Goal: Task Accomplishment & Management: Use online tool/utility

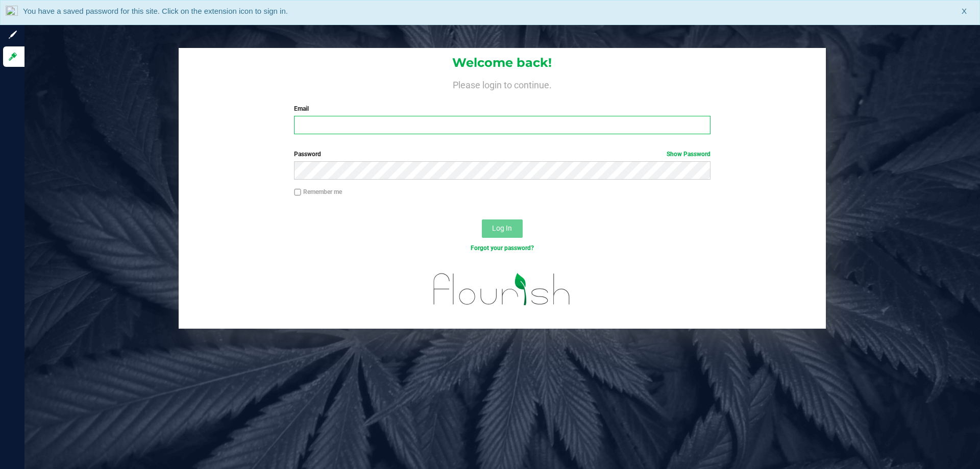
click at [390, 128] on input "Email" at bounding box center [502, 125] width 416 height 18
type input "[EMAIL_ADDRESS][DOMAIN_NAME]"
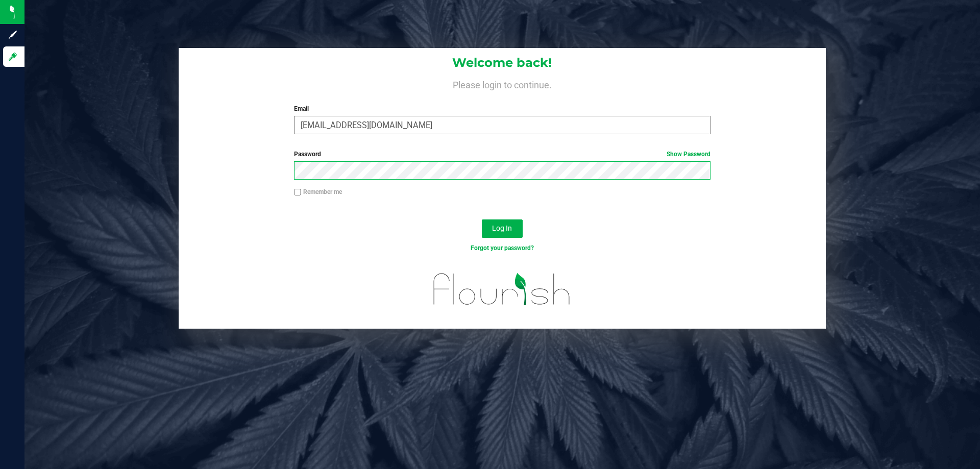
click at [482, 219] on button "Log In" at bounding box center [502, 228] width 41 height 18
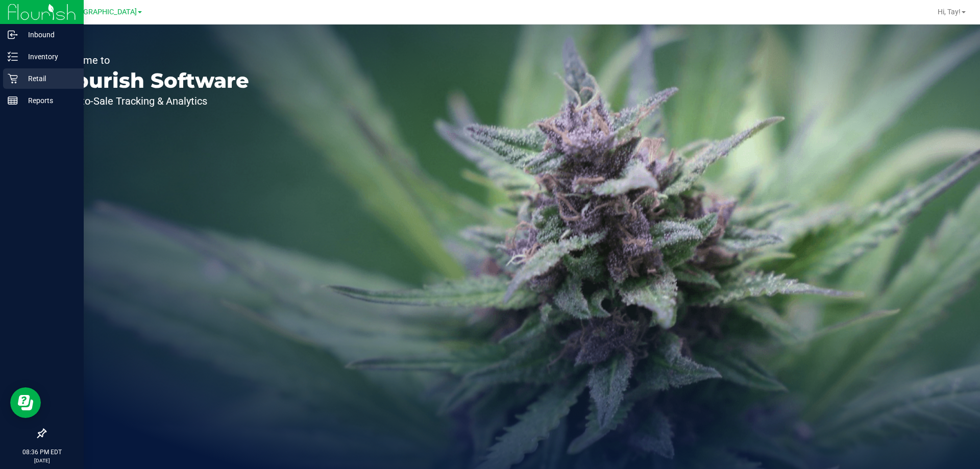
click at [42, 78] on p "Retail" at bounding box center [48, 78] width 61 height 12
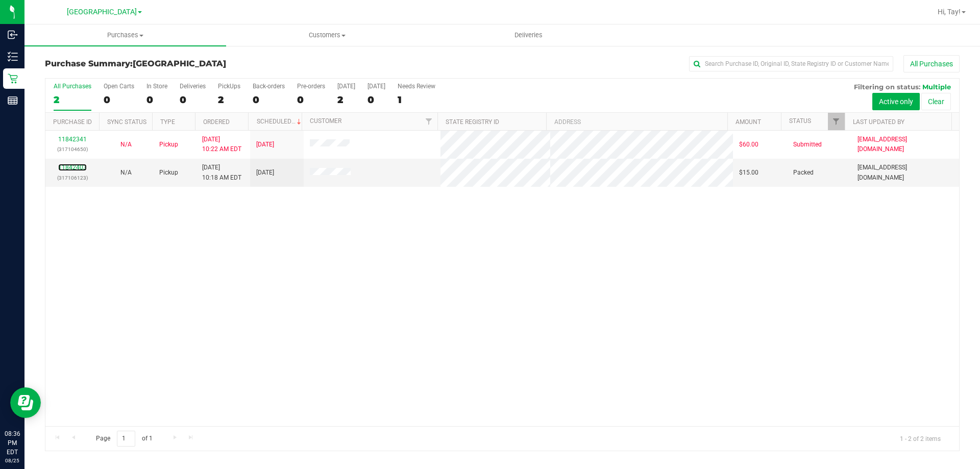
click at [81, 166] on link "11842403" at bounding box center [72, 167] width 29 height 7
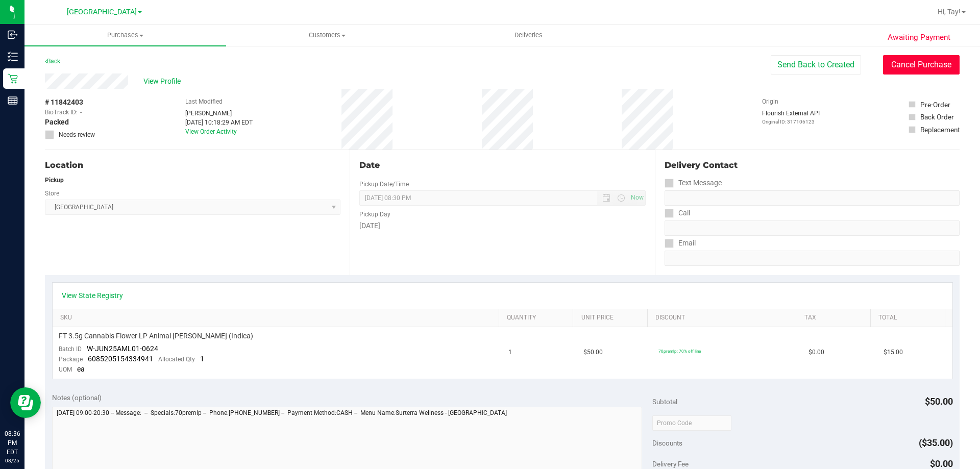
click at [904, 63] on button "Cancel Purchase" at bounding box center [921, 64] width 77 height 19
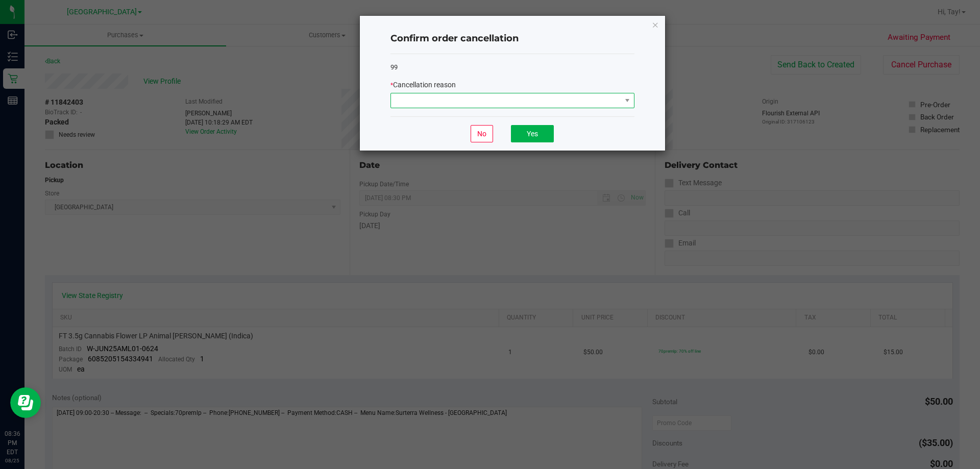
click at [524, 101] on span at bounding box center [506, 100] width 230 height 14
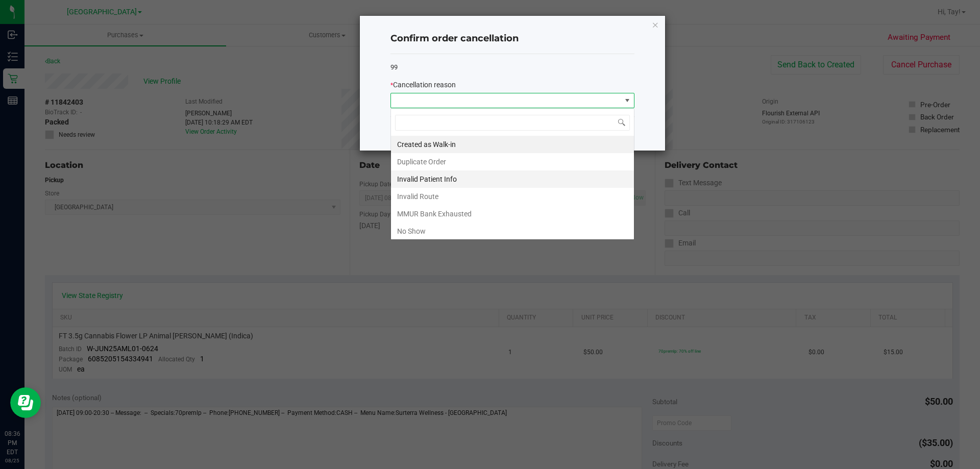
scroll to position [15, 244]
click at [436, 222] on li "No Show" at bounding box center [512, 230] width 243 height 17
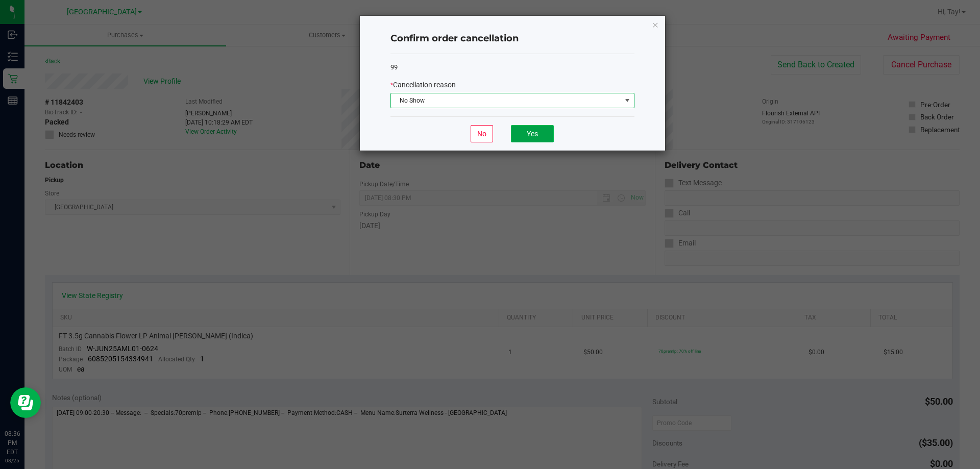
click at [544, 134] on button "Yes" at bounding box center [532, 133] width 43 height 17
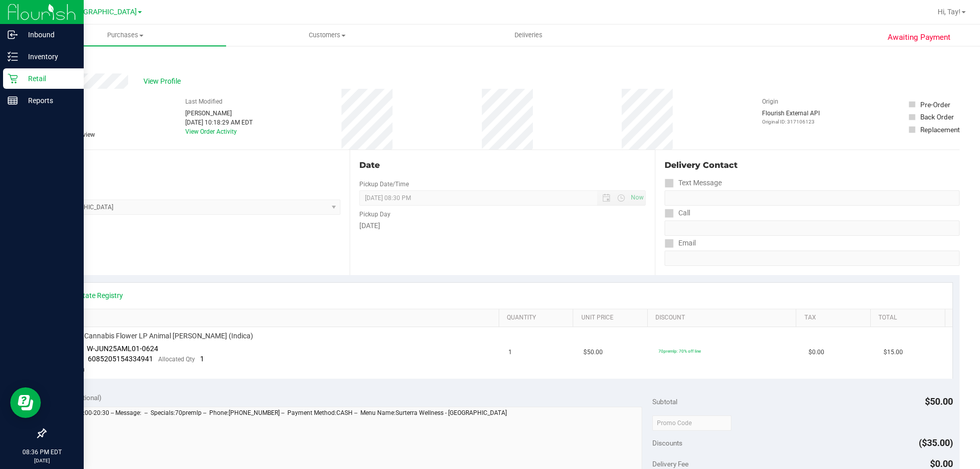
click at [21, 83] on p "Retail" at bounding box center [48, 78] width 61 height 12
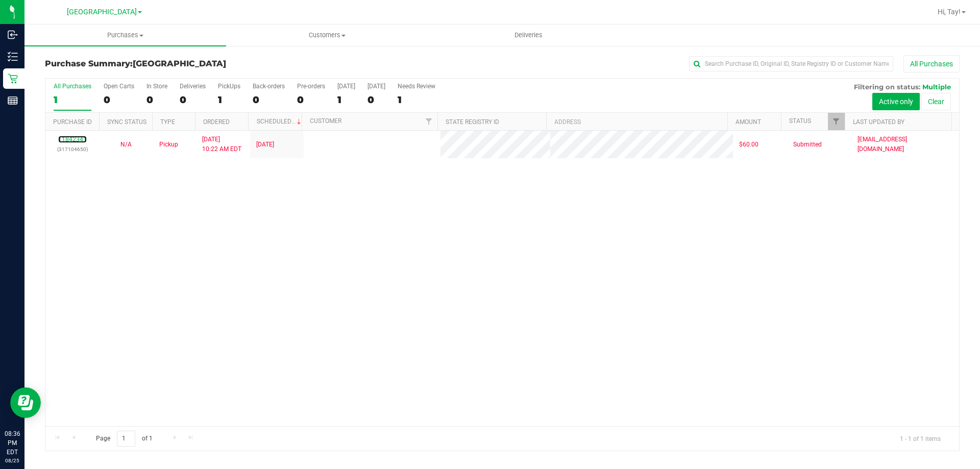
click at [82, 139] on link "11842341" at bounding box center [72, 139] width 29 height 7
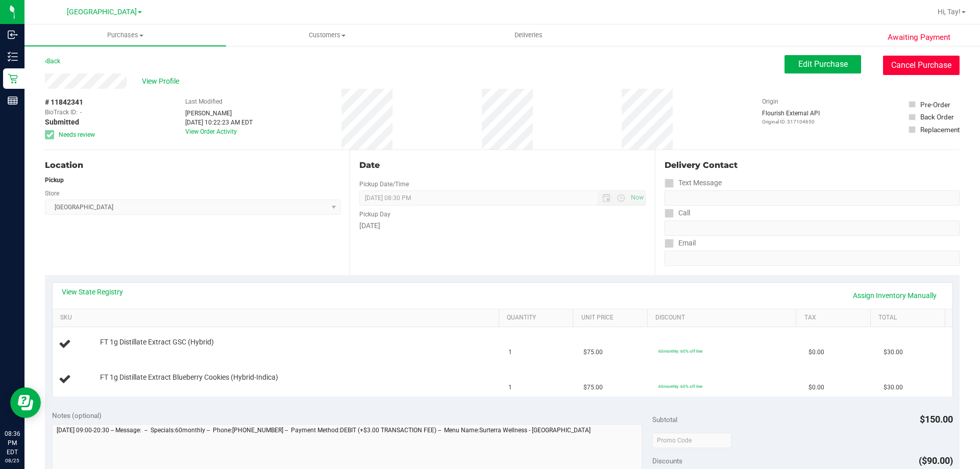
click at [915, 60] on button "Cancel Purchase" at bounding box center [921, 65] width 77 height 19
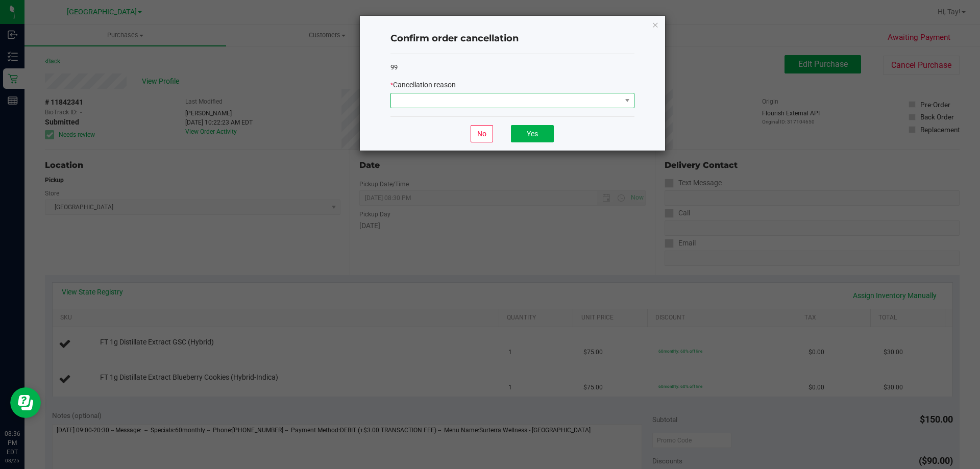
click at [479, 102] on span at bounding box center [506, 100] width 230 height 14
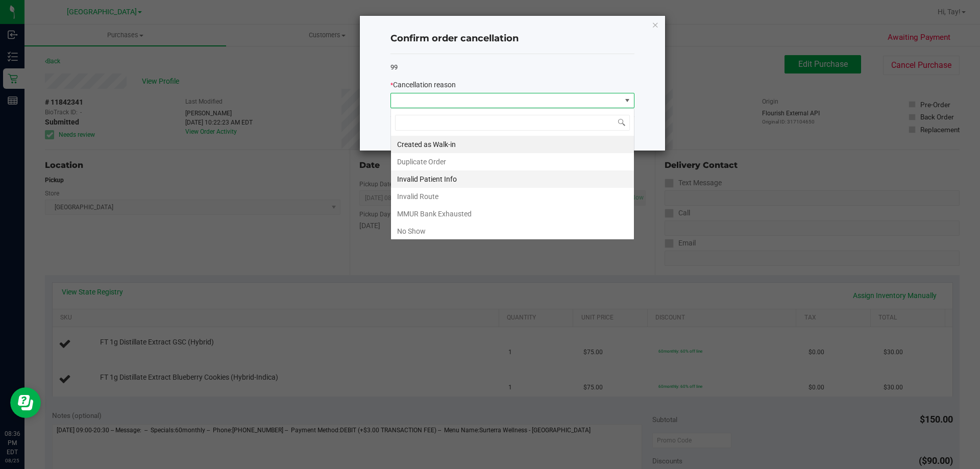
scroll to position [15, 244]
click at [437, 225] on li "No Show" at bounding box center [512, 230] width 243 height 17
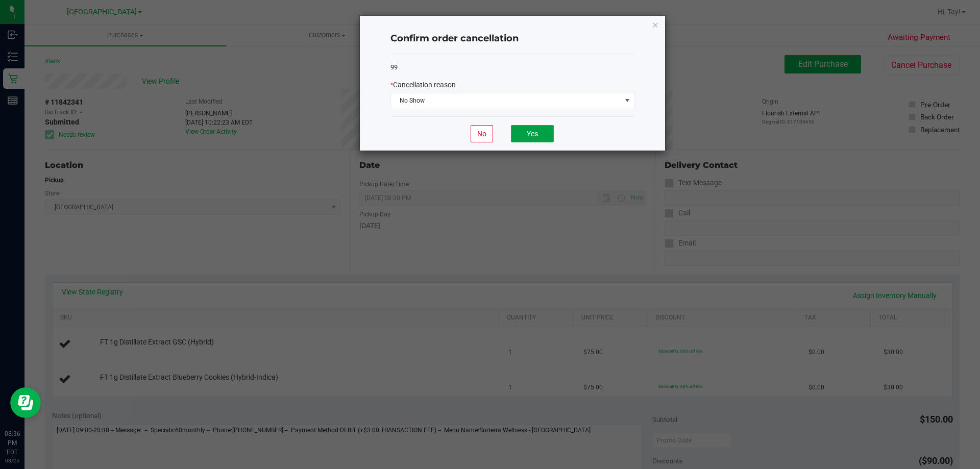
click at [522, 137] on button "Yes" at bounding box center [532, 133] width 43 height 17
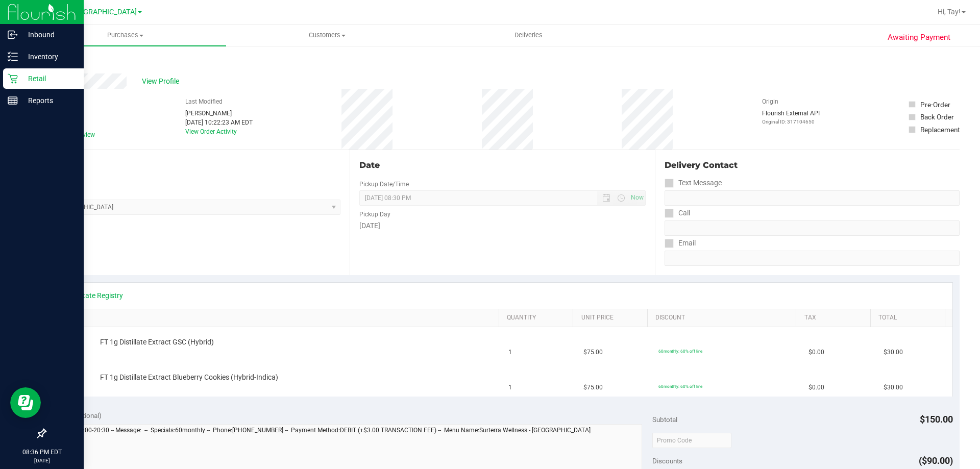
click at [19, 81] on p "Retail" at bounding box center [48, 78] width 61 height 12
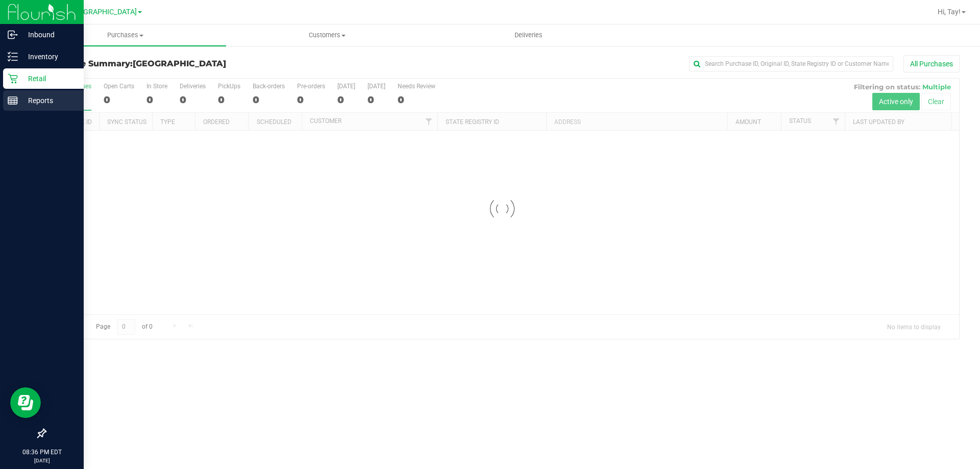
click at [22, 98] on p "Reports" at bounding box center [48, 100] width 61 height 12
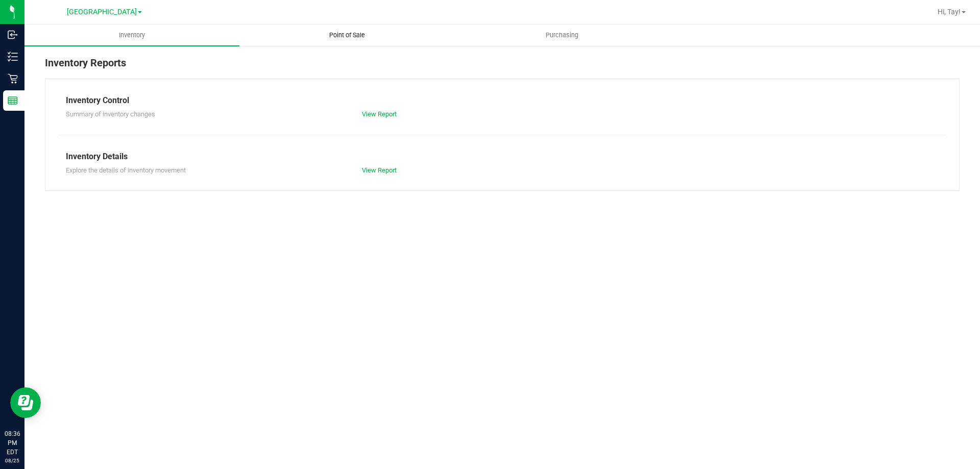
click at [327, 34] on span "Point of Sale" at bounding box center [346, 35] width 63 height 9
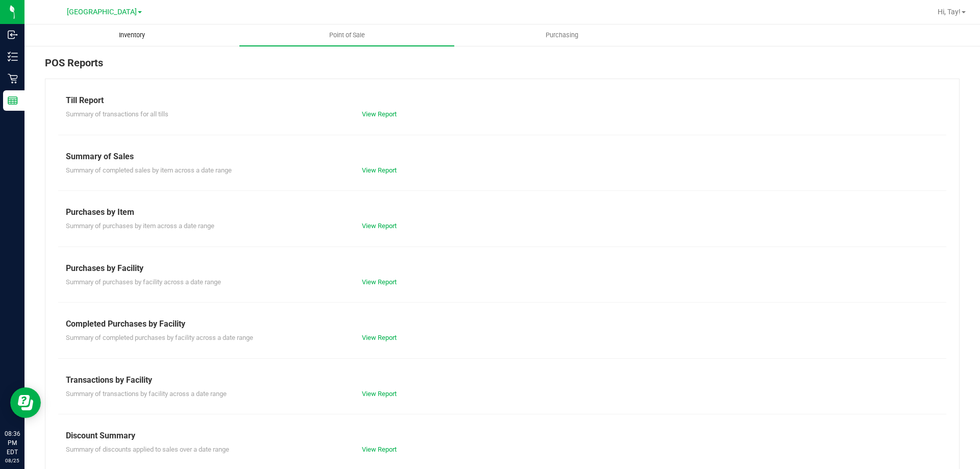
click at [132, 34] on span "Inventory" at bounding box center [132, 35] width 54 height 9
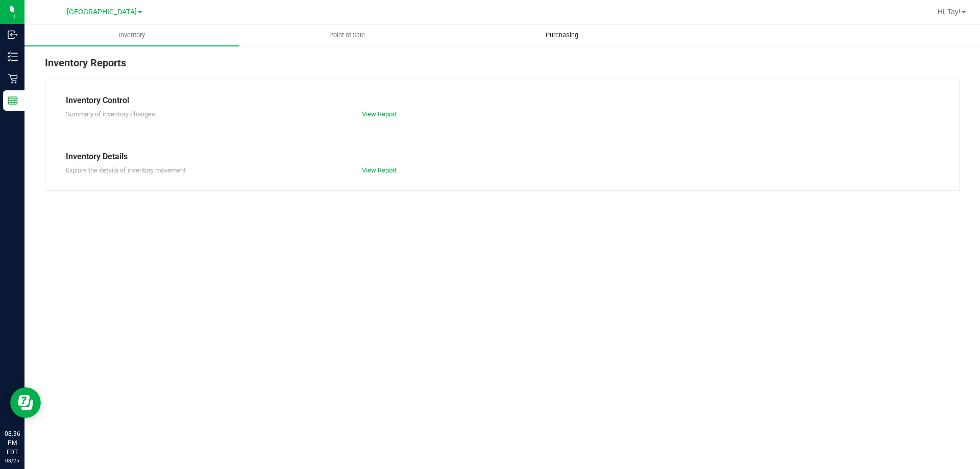
click at [521, 31] on uib-tab-heading "Purchasing" at bounding box center [562, 35] width 214 height 20
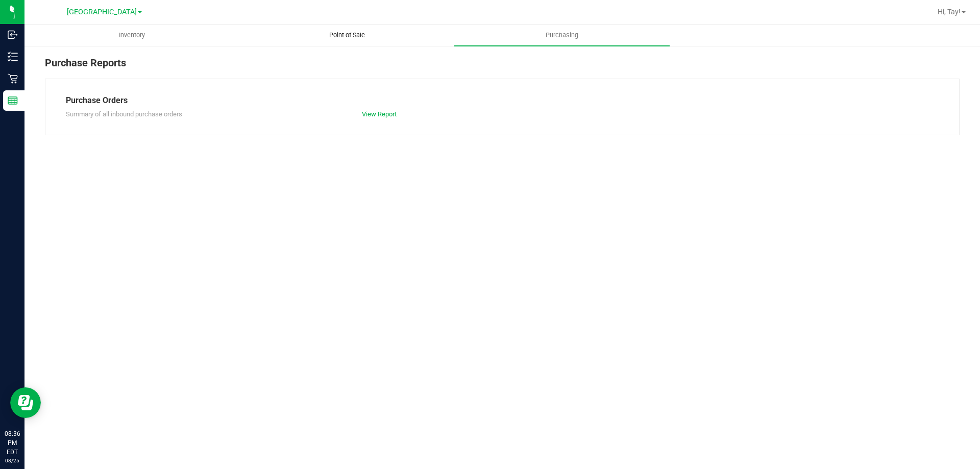
click at [335, 35] on span "Point of Sale" at bounding box center [346, 35] width 63 height 9
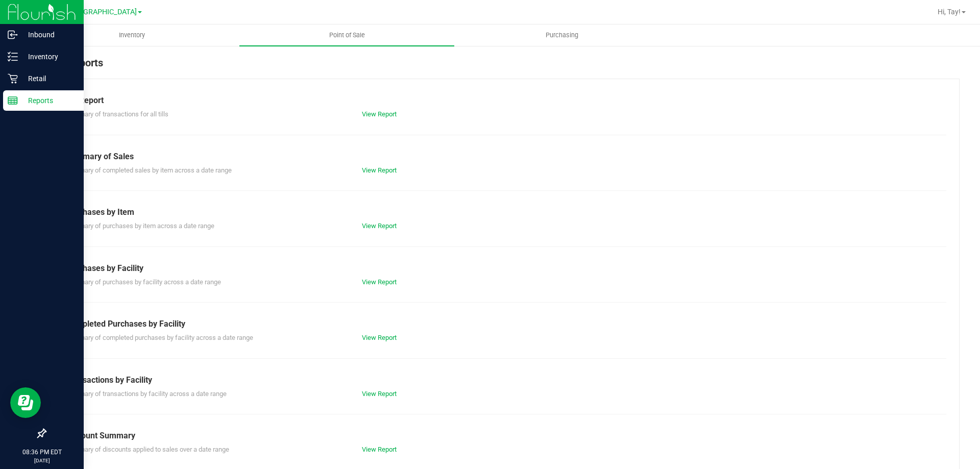
click at [38, 99] on p "Reports" at bounding box center [48, 100] width 61 height 12
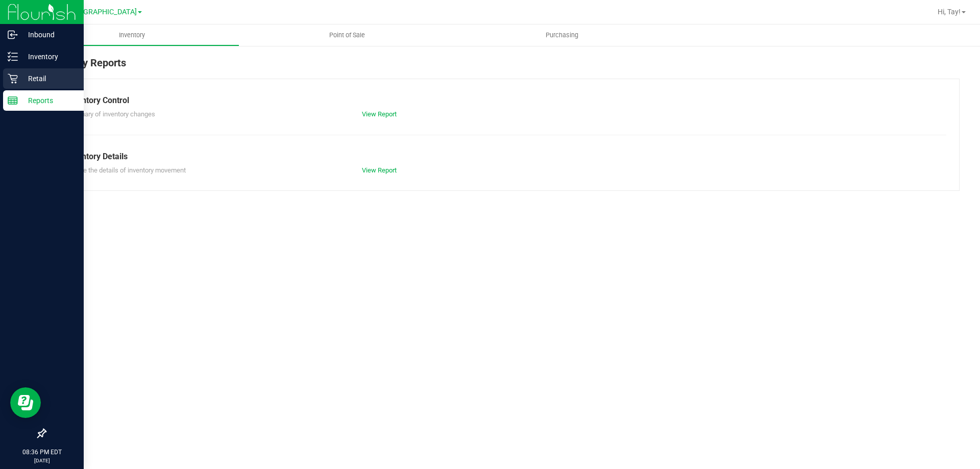
click at [29, 84] on p "Retail" at bounding box center [48, 78] width 61 height 12
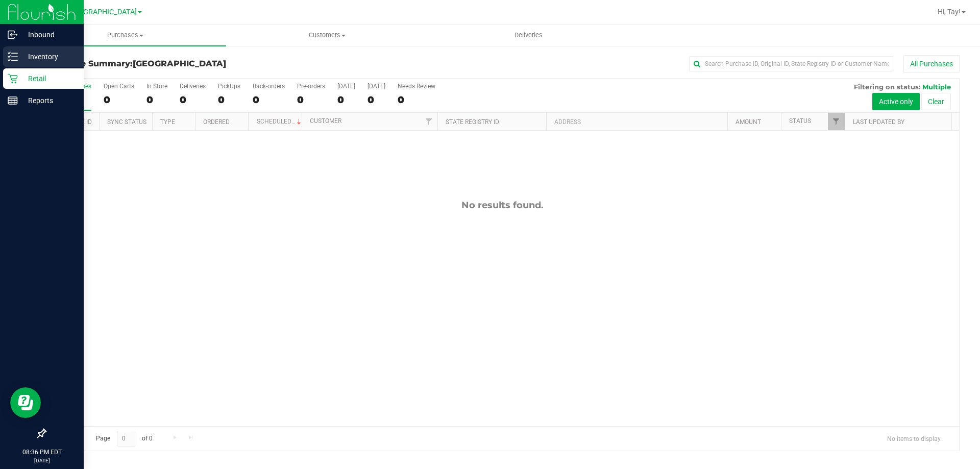
click at [14, 59] on icon at bounding box center [13, 57] width 10 height 10
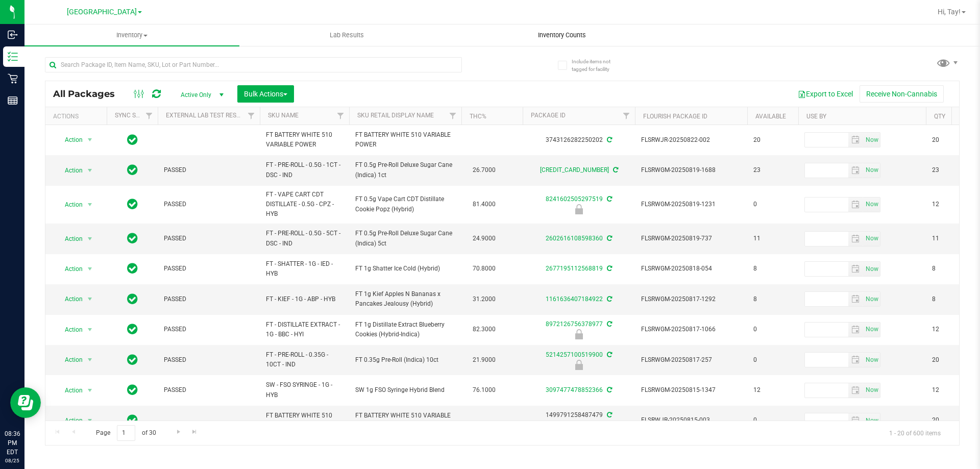
click at [548, 35] on span "Inventory Counts" at bounding box center [562, 35] width 76 height 9
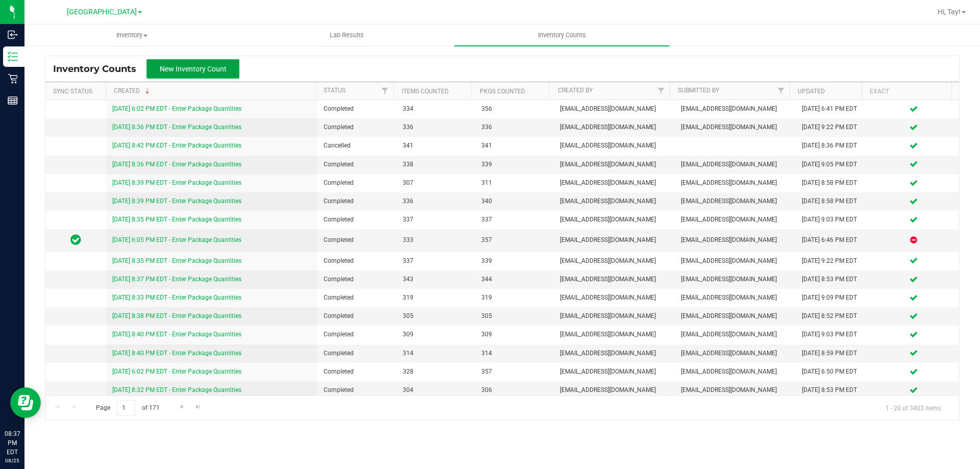
click at [220, 71] on span "New Inventory Count" at bounding box center [193, 69] width 67 height 8
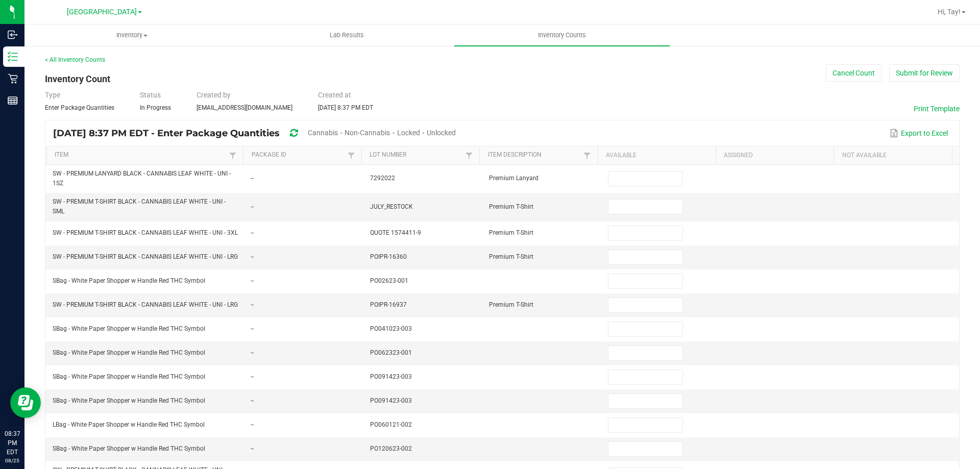
click at [338, 133] on span "Cannabis" at bounding box center [323, 133] width 30 height 8
click at [456, 129] on span "Unlocked" at bounding box center [441, 133] width 29 height 8
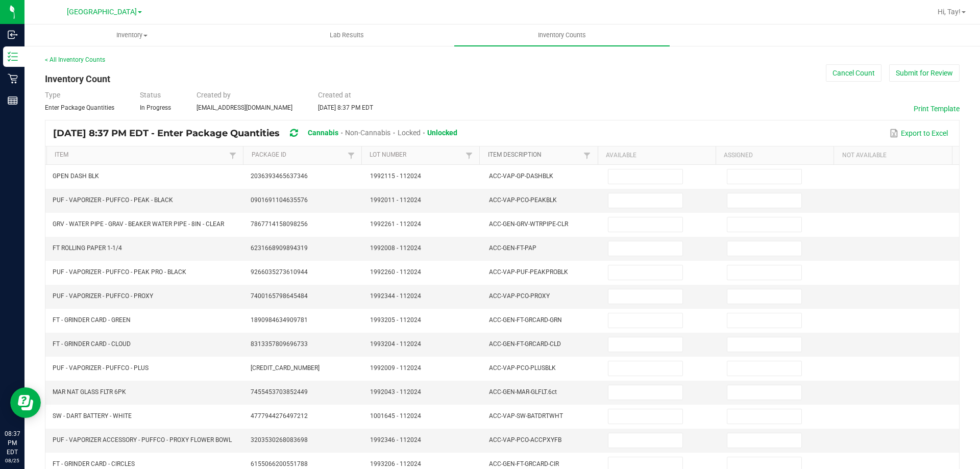
click at [555, 152] on link "Item Description" at bounding box center [534, 155] width 93 height 8
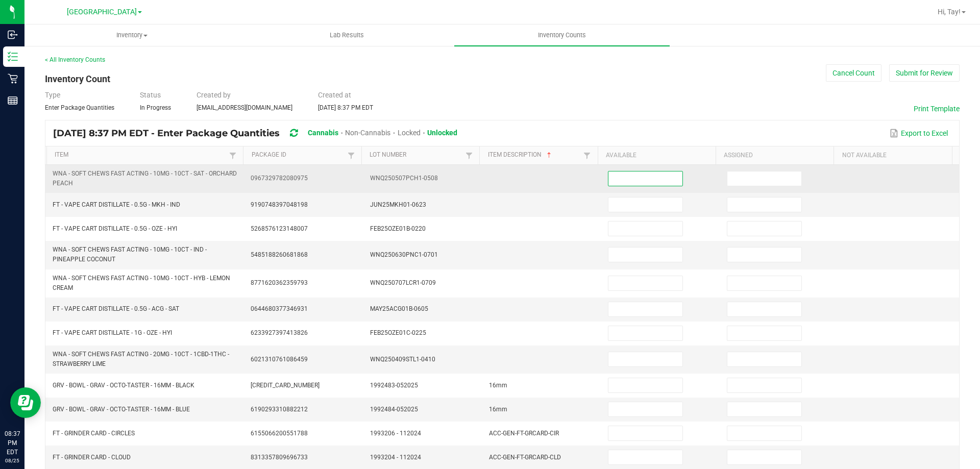
click at [612, 178] on input at bounding box center [644, 178] width 73 height 14
type input "8"
type input "9"
type input "7"
type input "34"
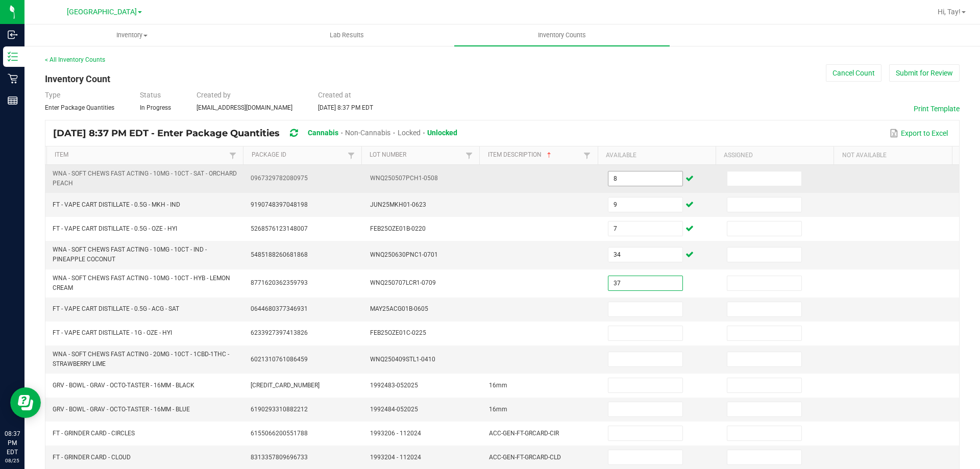
type input "37"
type input "10"
type input "2"
type input "8"
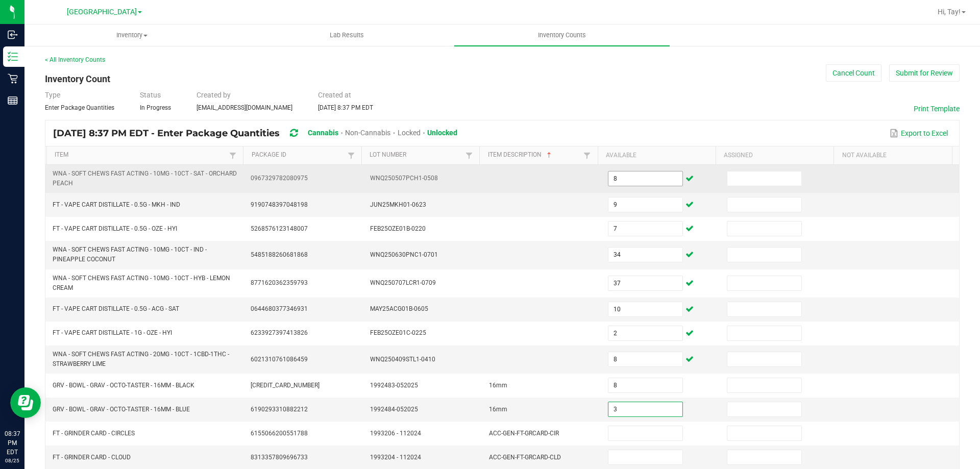
type input "3"
type input "1"
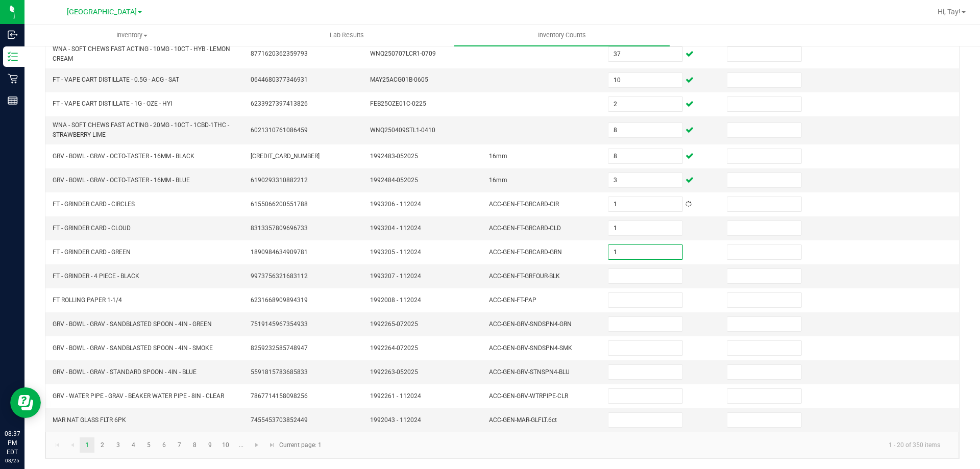
type input "1"
type input "5"
type input "1"
type input "8"
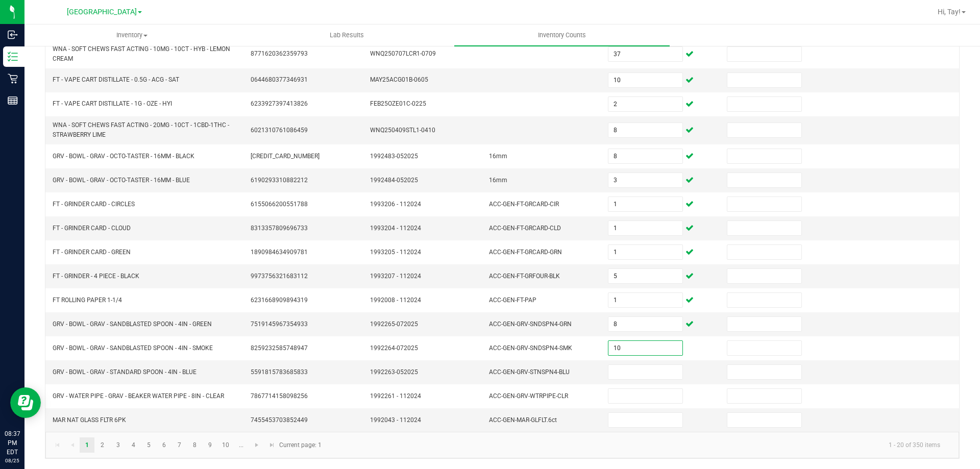
type input "10"
type input "11"
type input "1"
click at [106, 445] on link "2" at bounding box center [102, 444] width 15 height 15
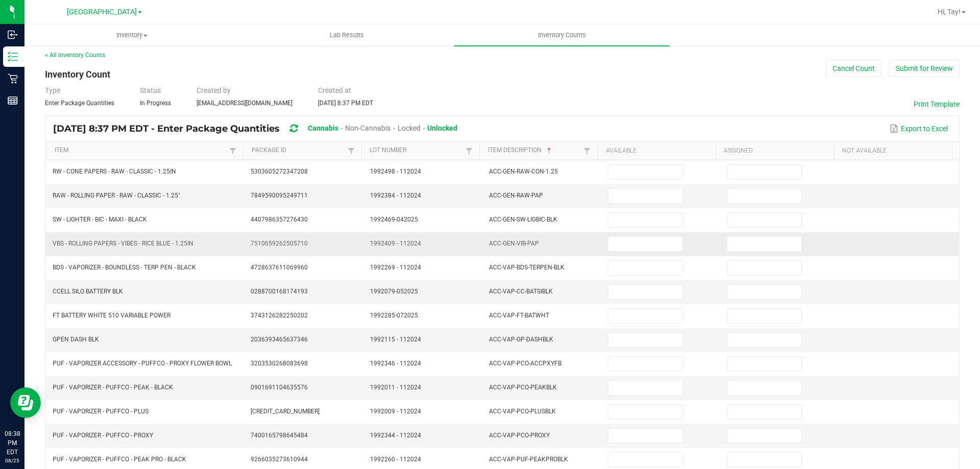
scroll to position [0, 0]
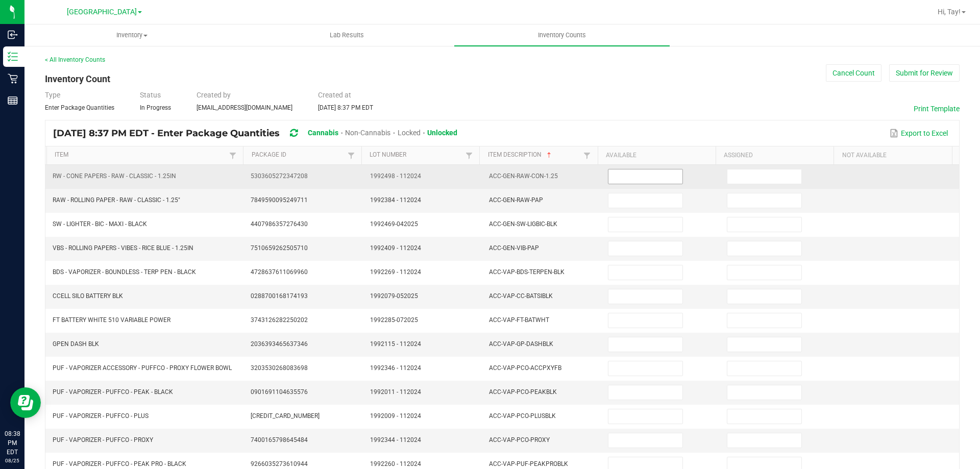
click at [615, 176] on input at bounding box center [644, 176] width 73 height 14
type input "24"
type input "13"
type input "43"
type input "12"
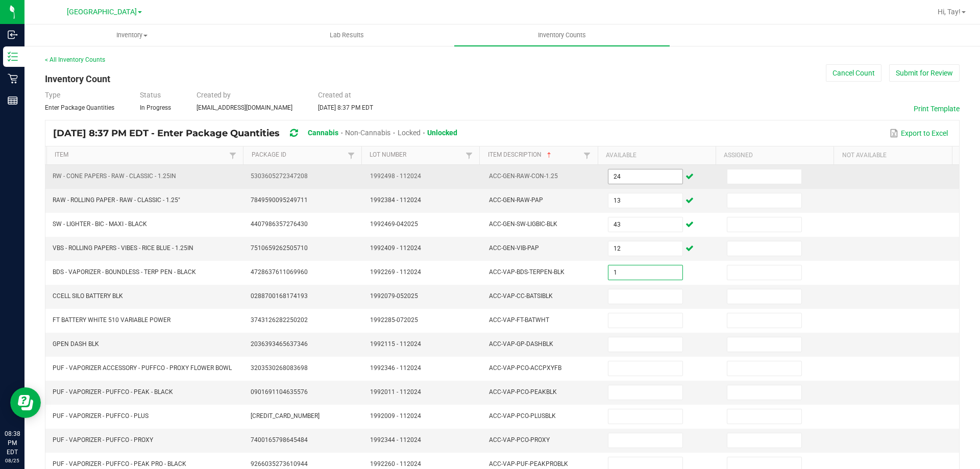
type input "1"
type input "5"
type input "20"
type input "1"
type input "4"
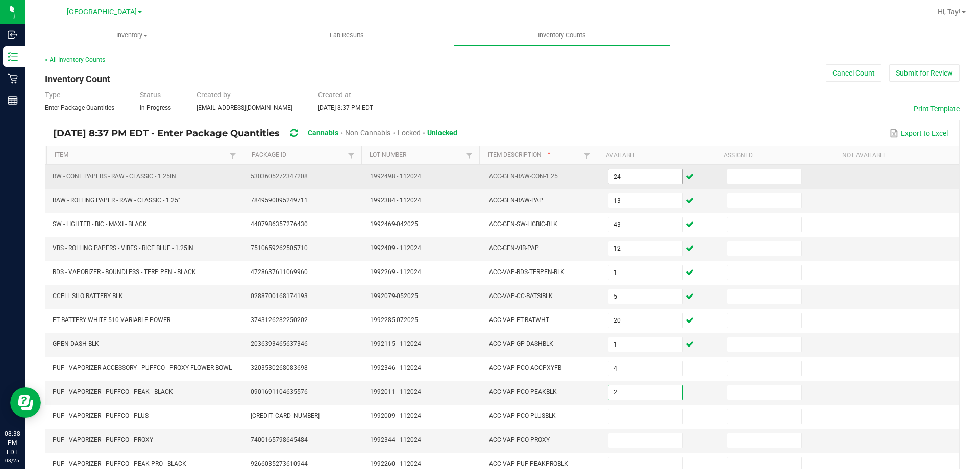
type input "2"
type input "3"
type input "4"
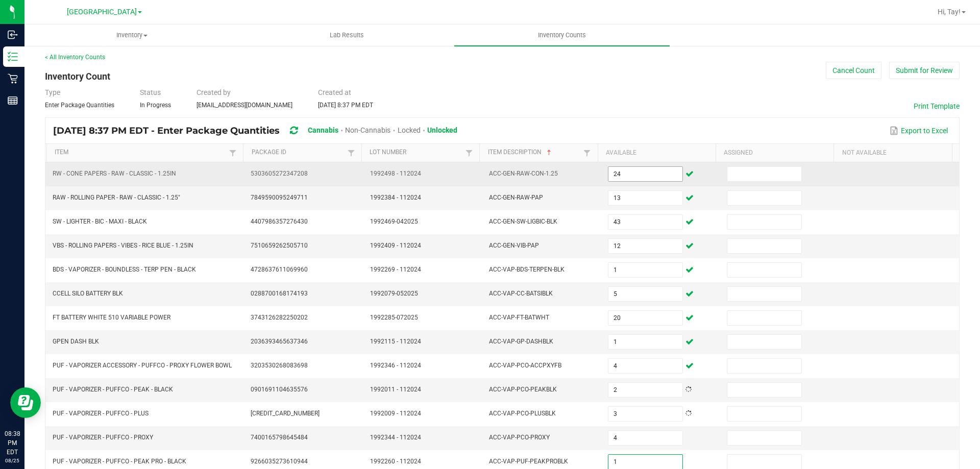
type input "1"
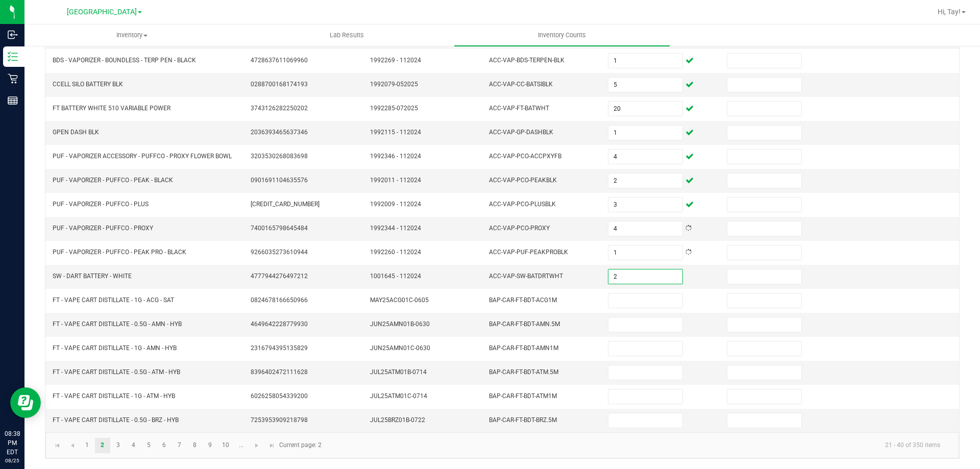
type input "2"
type input "1"
type input "10"
type input "8"
type input "3"
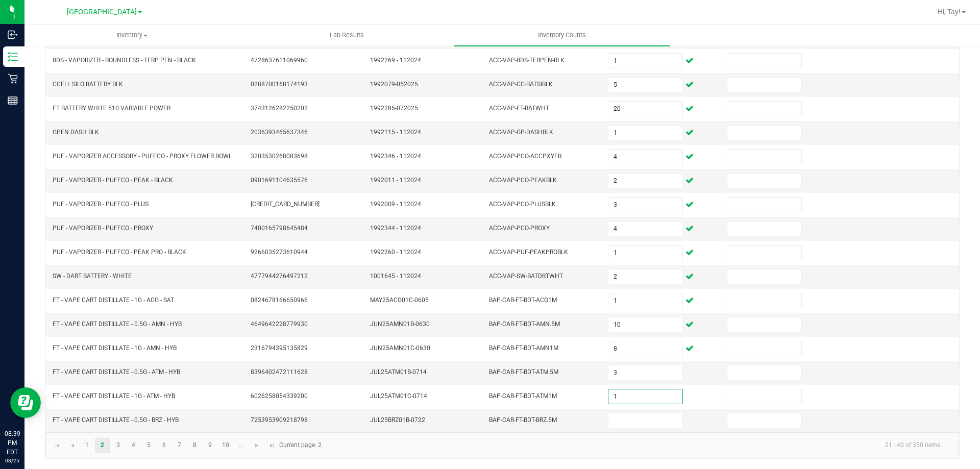
type input "1"
type input "11"
click at [113, 442] on link "3" at bounding box center [118, 445] width 15 height 15
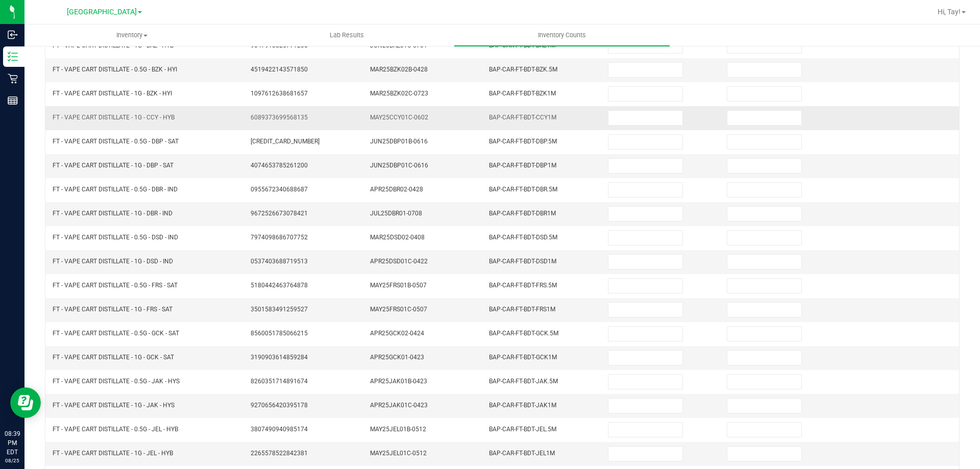
scroll to position [0, 0]
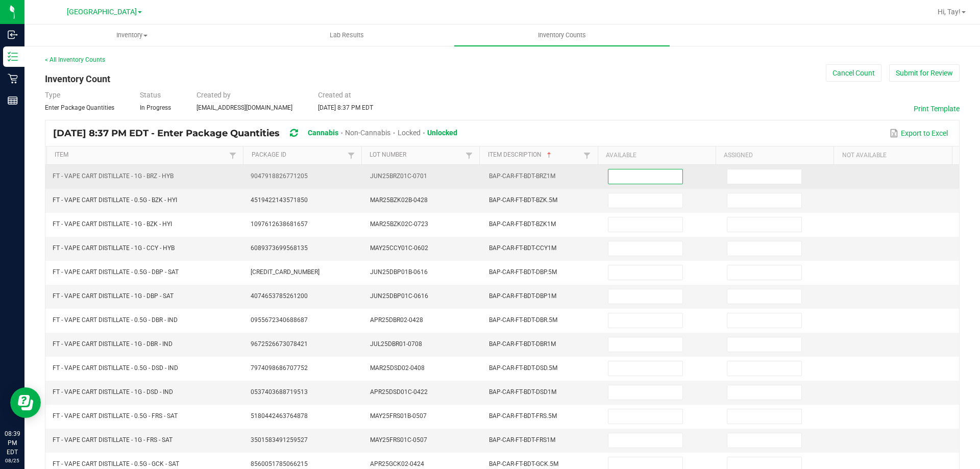
click at [623, 174] on input at bounding box center [644, 176] width 73 height 14
type input "12"
type input "11"
type input "4"
type input "1"
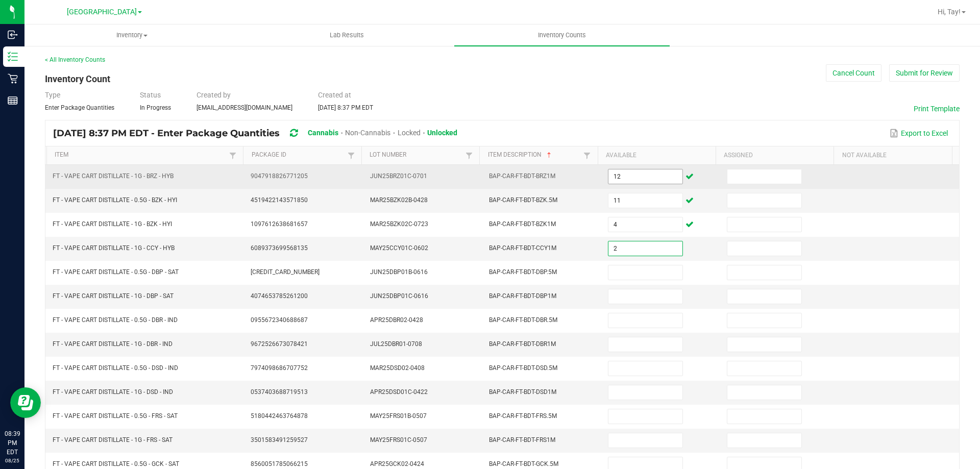
type input "2"
type input "8"
type input "10"
type input "3"
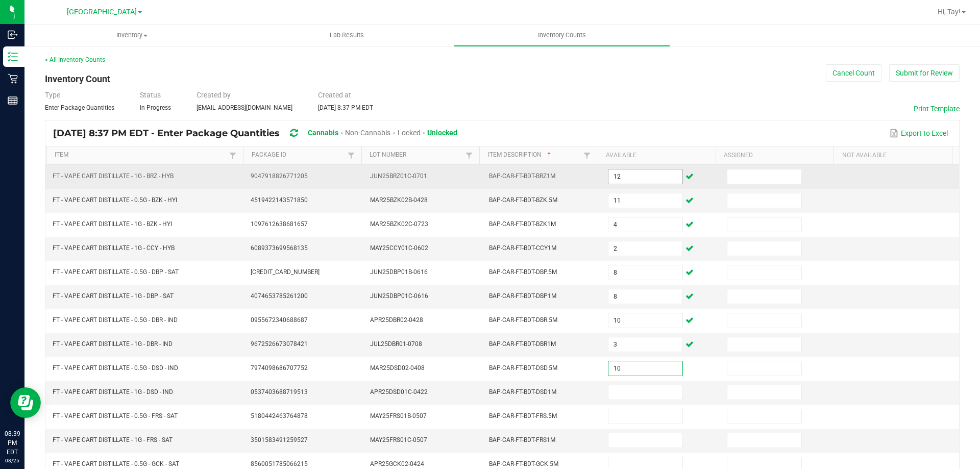
type input "10"
type input "11"
type input "5"
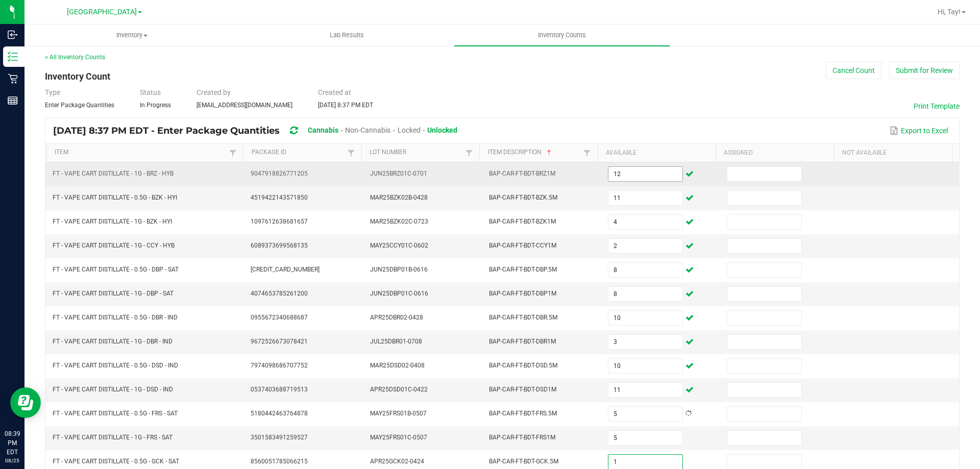
type input "1"
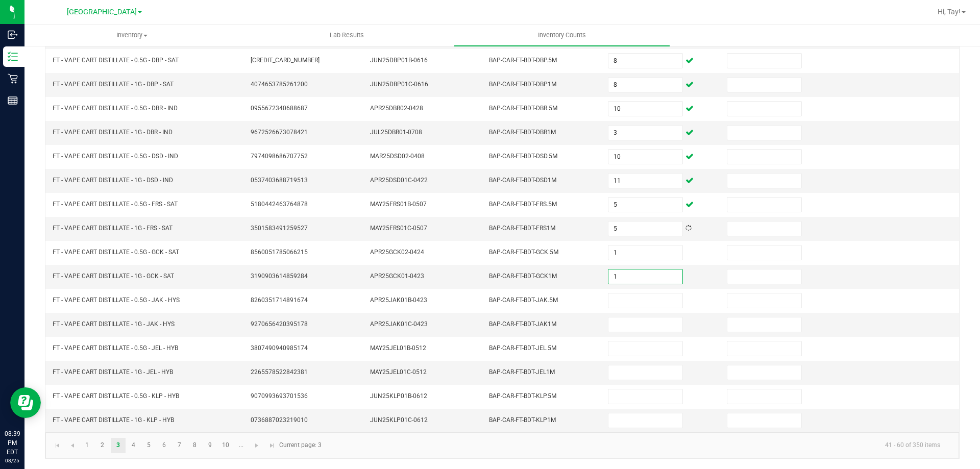
type input "1"
type input "6"
type input "1"
type input "9"
type input "6"
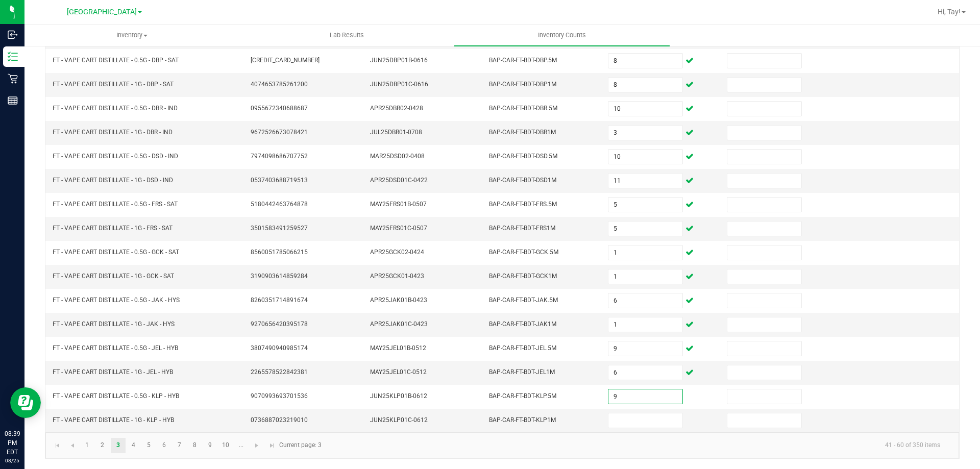
type input "9"
type input "1"
click at [128, 446] on link "4" at bounding box center [133, 445] width 15 height 15
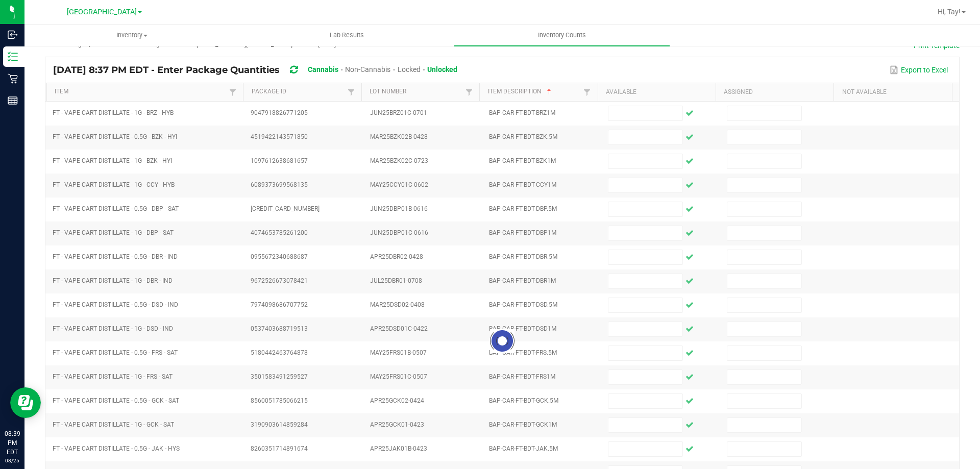
scroll to position [0, 0]
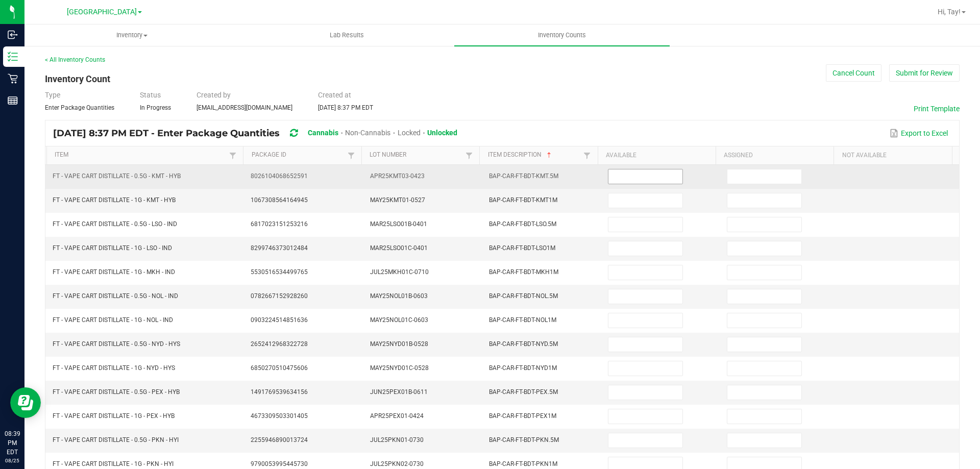
click at [626, 181] on input at bounding box center [644, 176] width 73 height 14
type input "5"
type input "3"
type input "2"
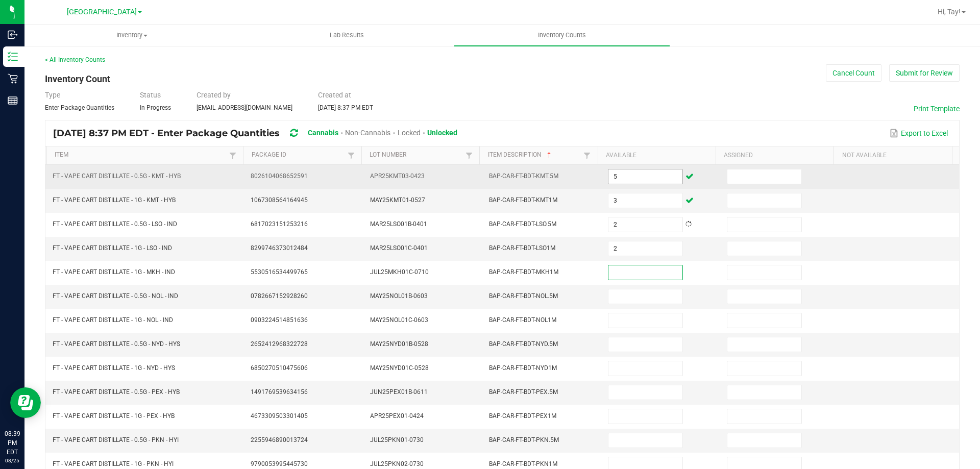
type input "9"
type input "11"
type input "8"
type input "2"
type input "6"
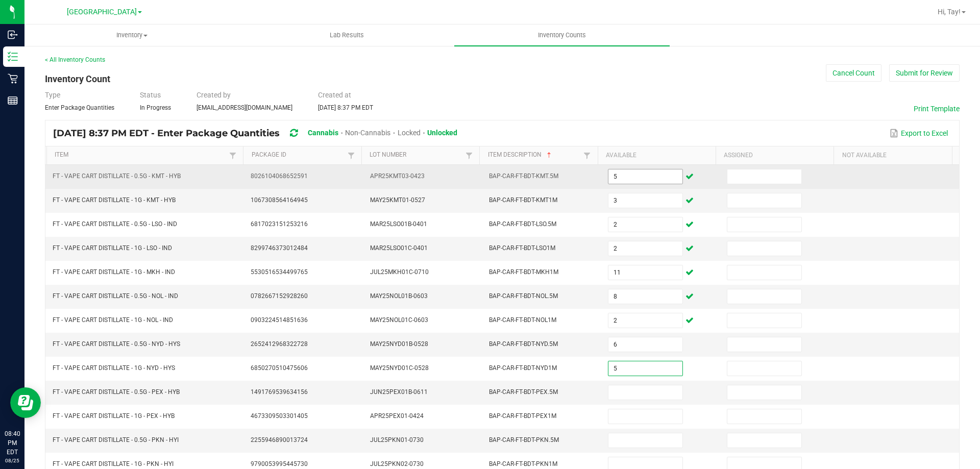
type input "5"
type input "10"
type input "9"
type input "12"
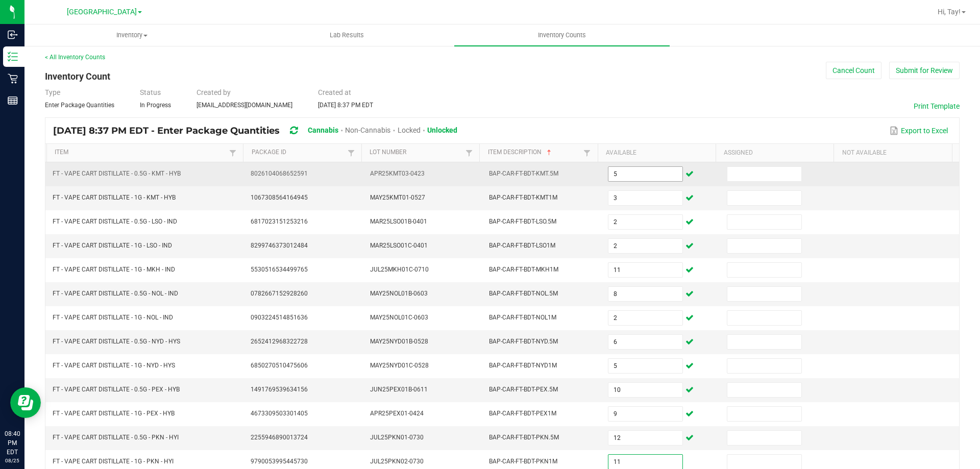
type input "11"
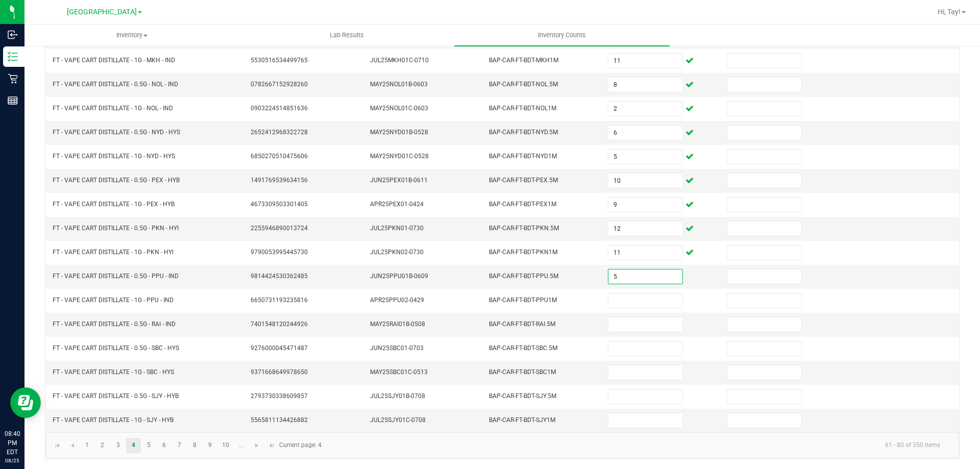
type input "5"
type input "1"
type input "2"
type input "1"
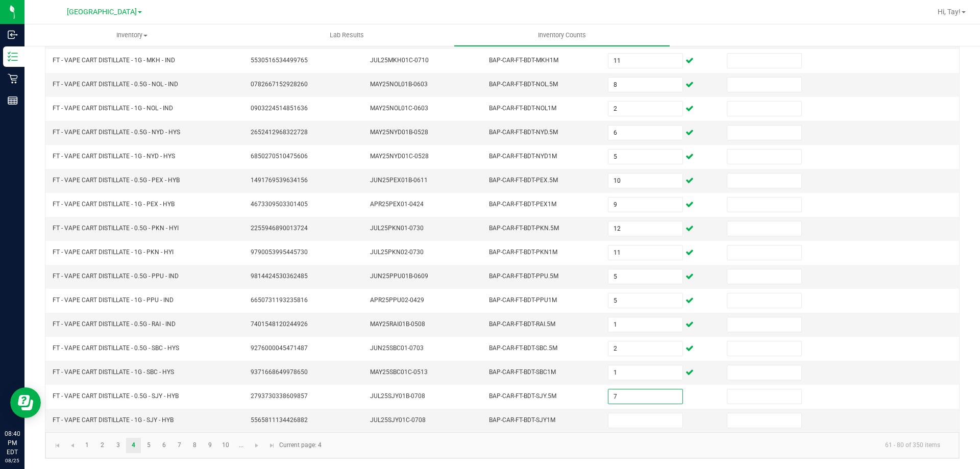
type input "7"
type input "6"
click at [153, 440] on link "5" at bounding box center [148, 445] width 15 height 15
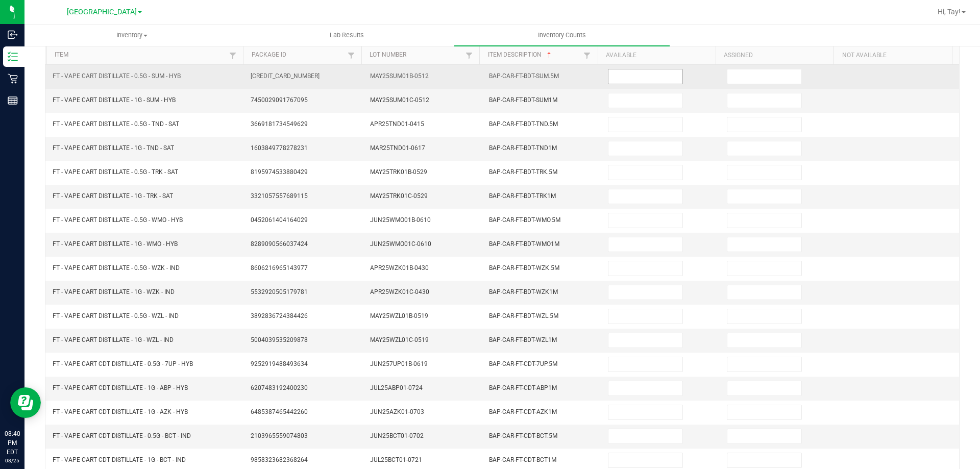
scroll to position [0, 0]
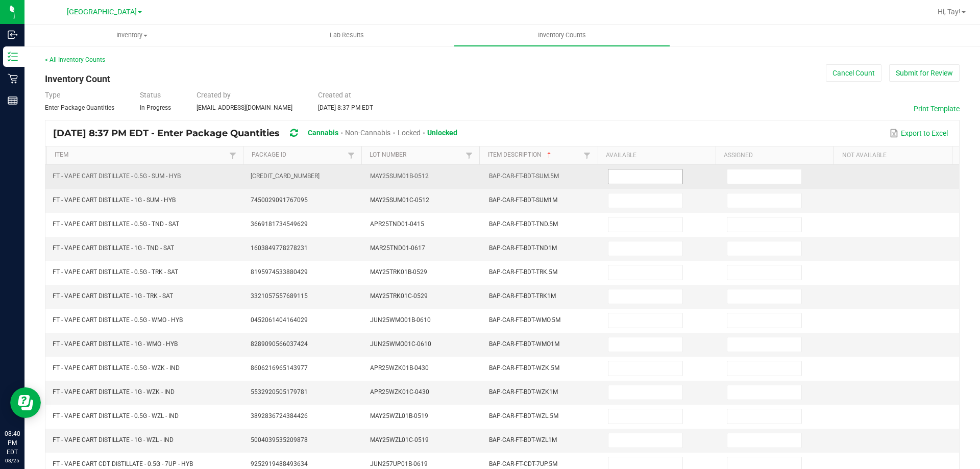
click at [624, 179] on input at bounding box center [644, 176] width 73 height 14
type input "1"
type input "4"
type input "11"
type input "6"
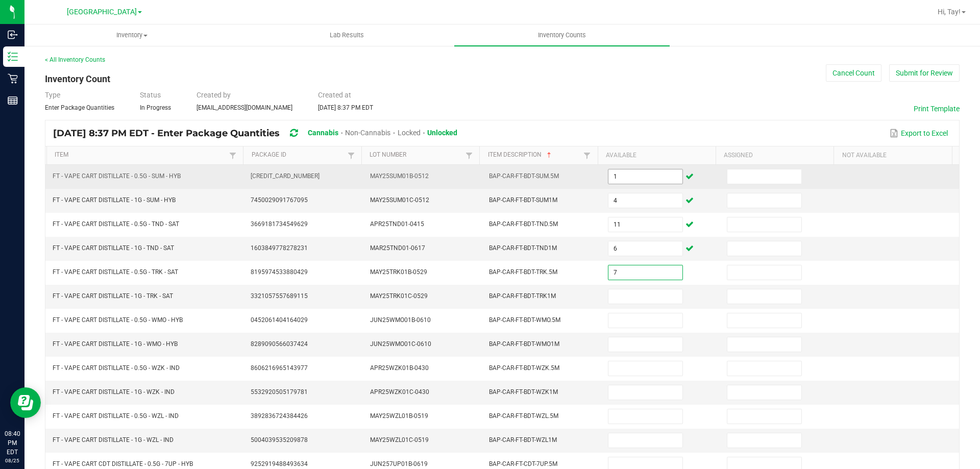
type input "7"
type input "4"
type input "9"
type input "12"
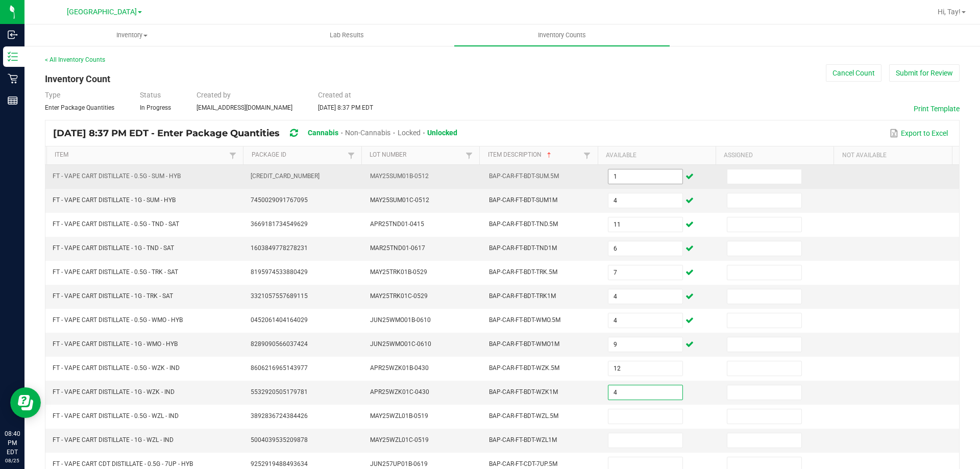
type input "4"
type input "3"
type input "5"
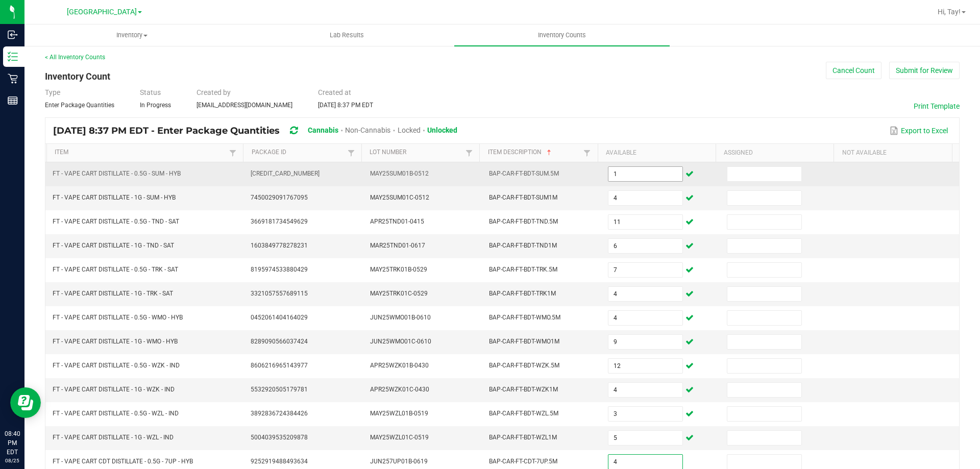
type input "4"
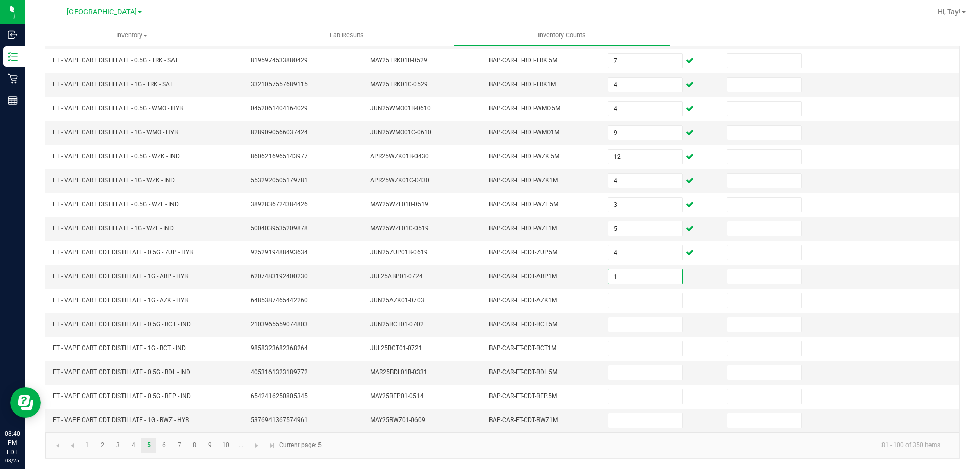
type input "1"
type input "7"
type input "3"
type input "9"
type input "6"
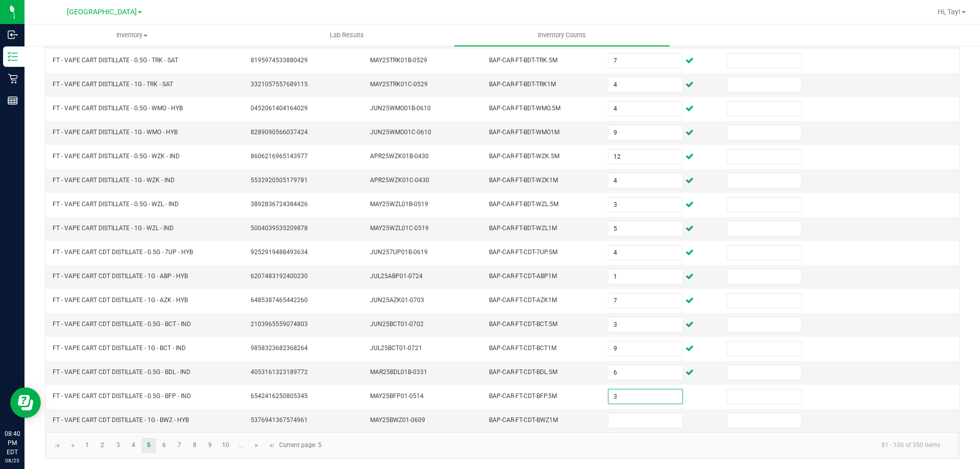
type input "3"
type input "11"
click at [165, 439] on link "6" at bounding box center [164, 445] width 15 height 15
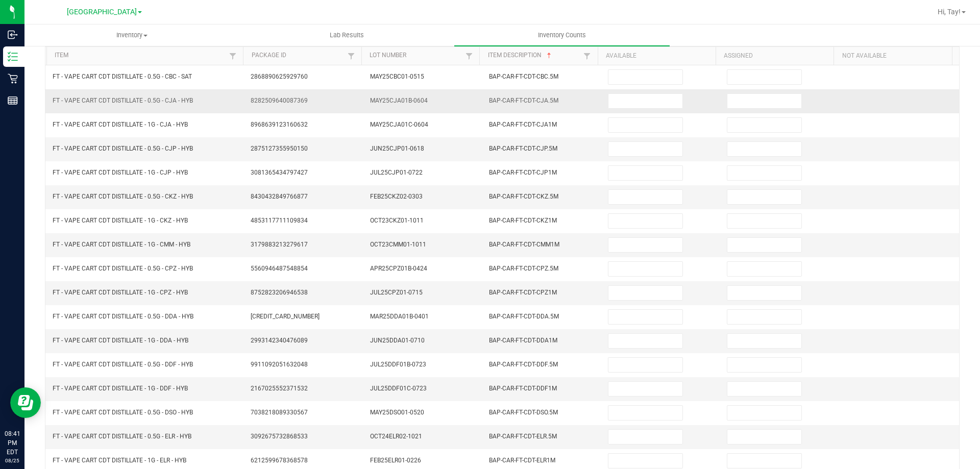
scroll to position [0, 0]
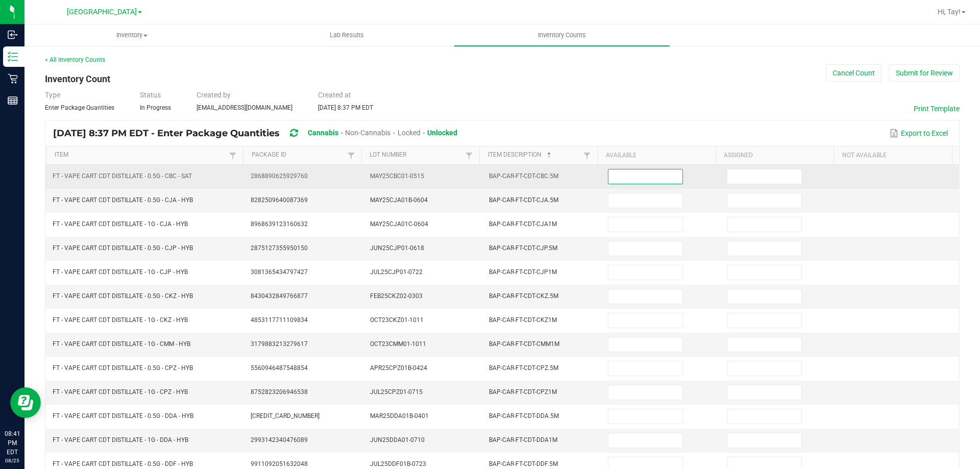
click at [608, 169] on input at bounding box center [644, 176] width 73 height 14
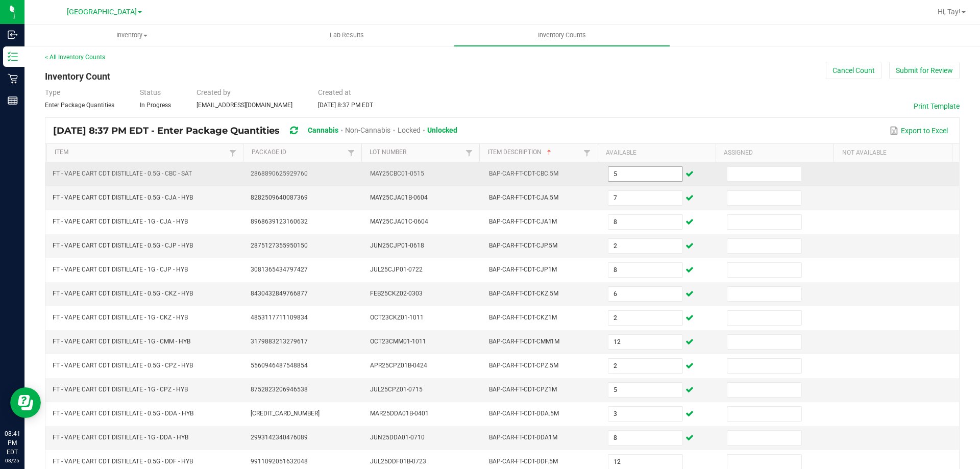
scroll to position [212, 0]
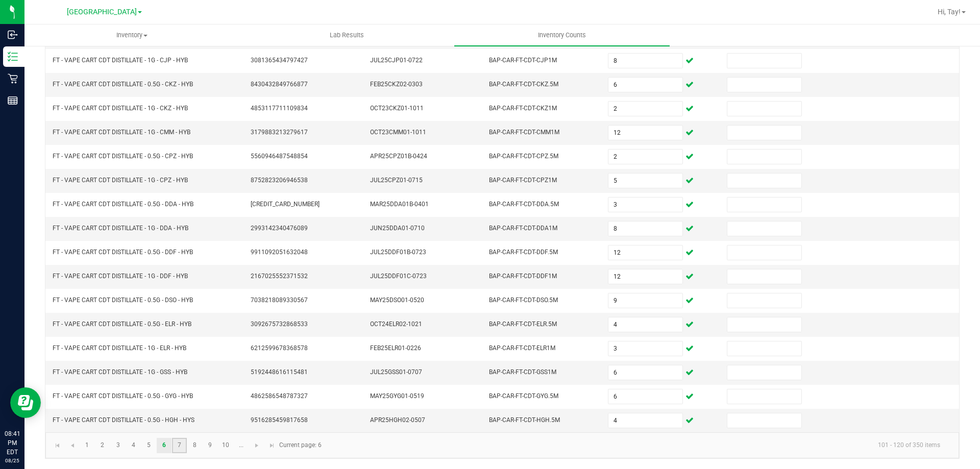
click at [179, 450] on link "7" at bounding box center [179, 445] width 15 height 15
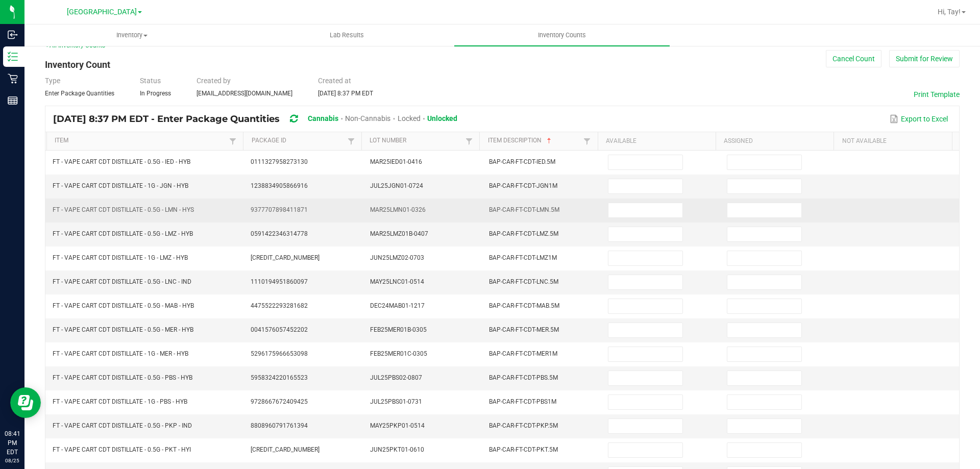
scroll to position [8, 0]
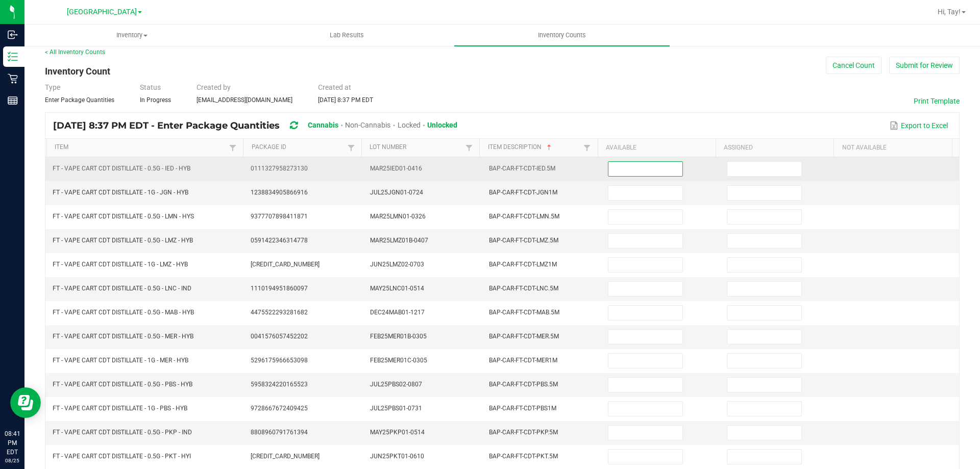
click at [616, 172] on input at bounding box center [644, 169] width 73 height 14
click at [621, 165] on input "4" at bounding box center [644, 169] width 73 height 14
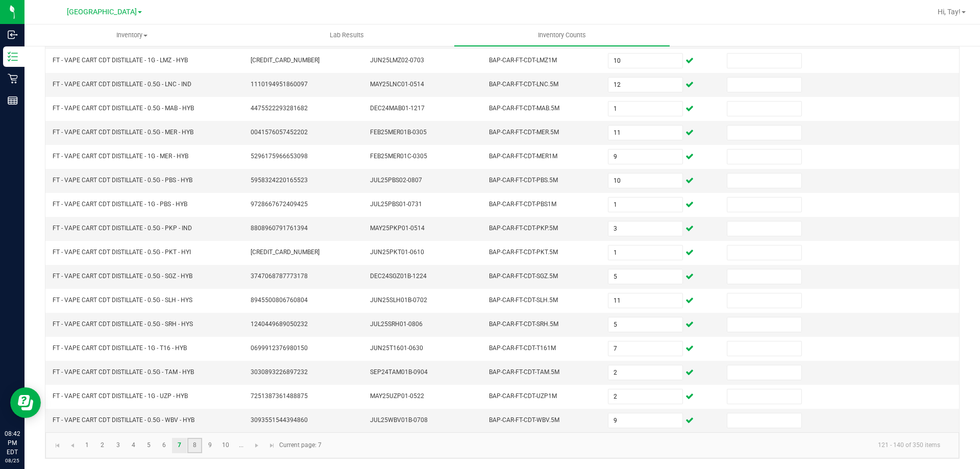
click at [200, 439] on link "8" at bounding box center [194, 445] width 15 height 15
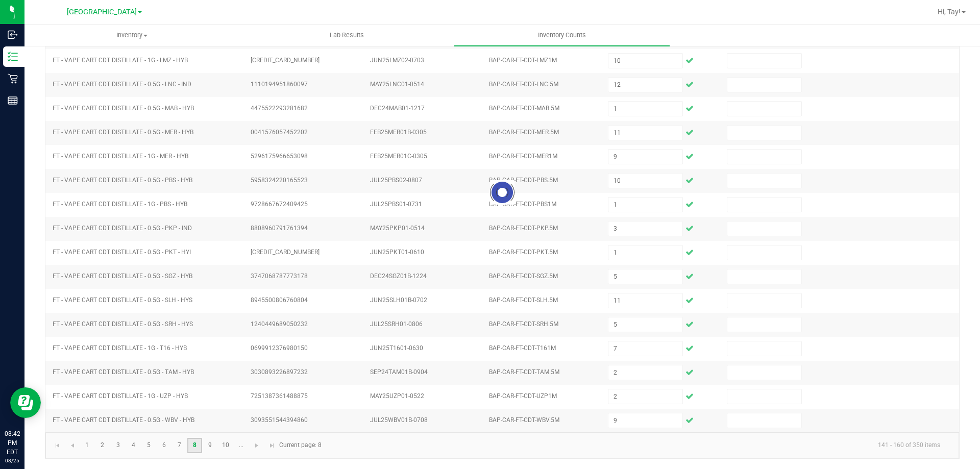
scroll to position [0, 0]
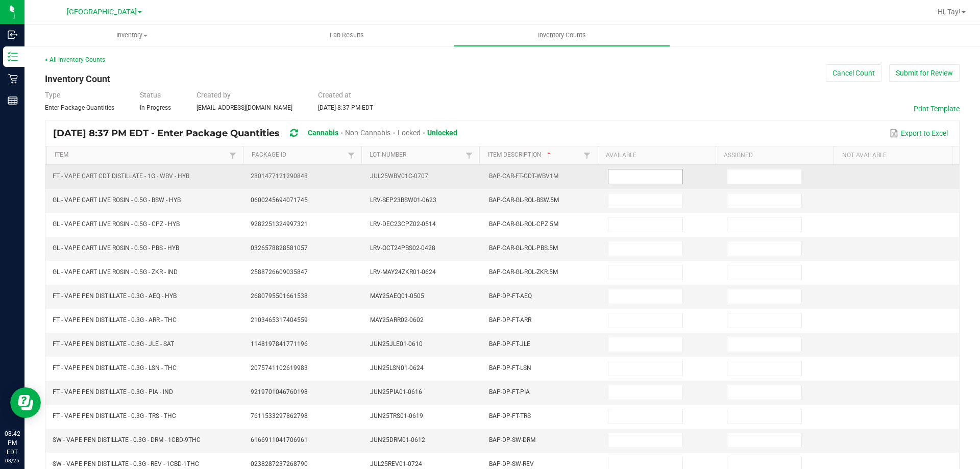
click at [612, 178] on input at bounding box center [644, 176] width 73 height 14
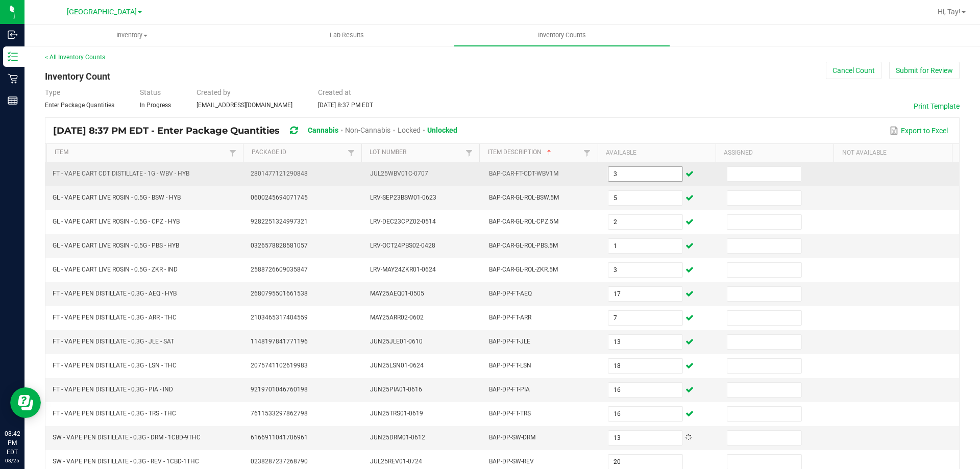
scroll to position [212, 0]
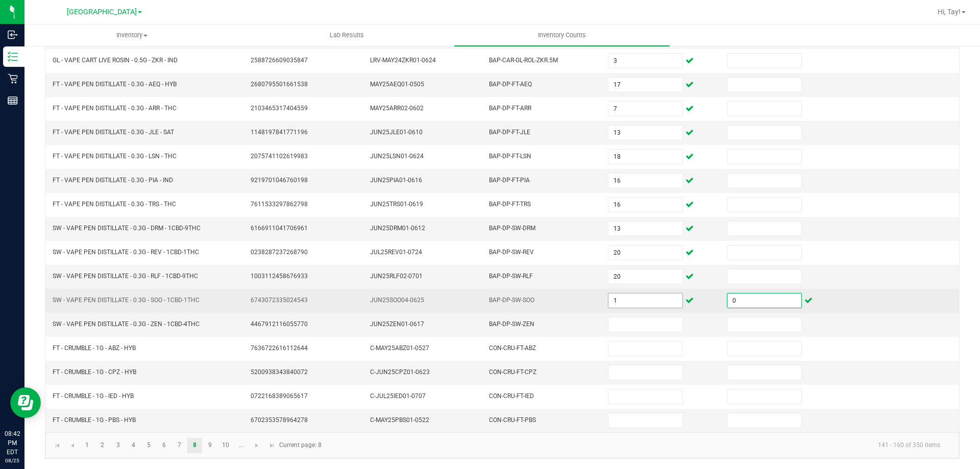
click at [648, 300] on input "1" at bounding box center [644, 300] width 73 height 14
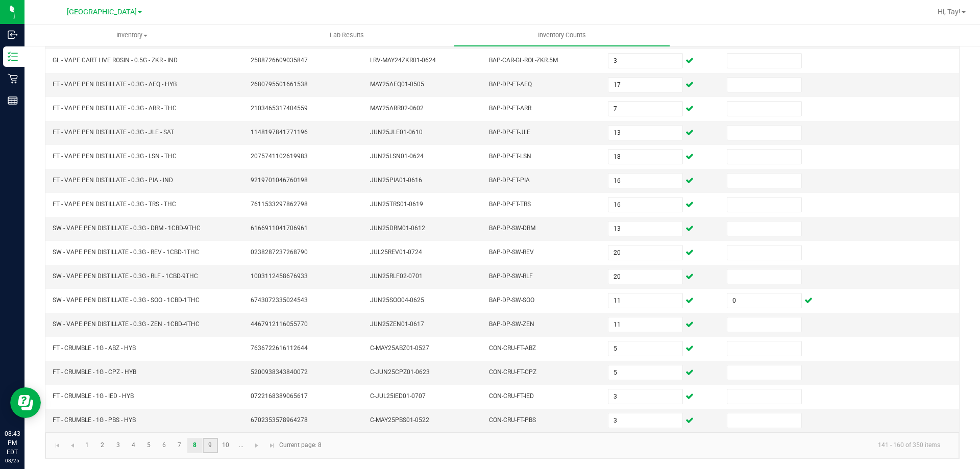
click at [207, 445] on link "9" at bounding box center [210, 445] width 15 height 15
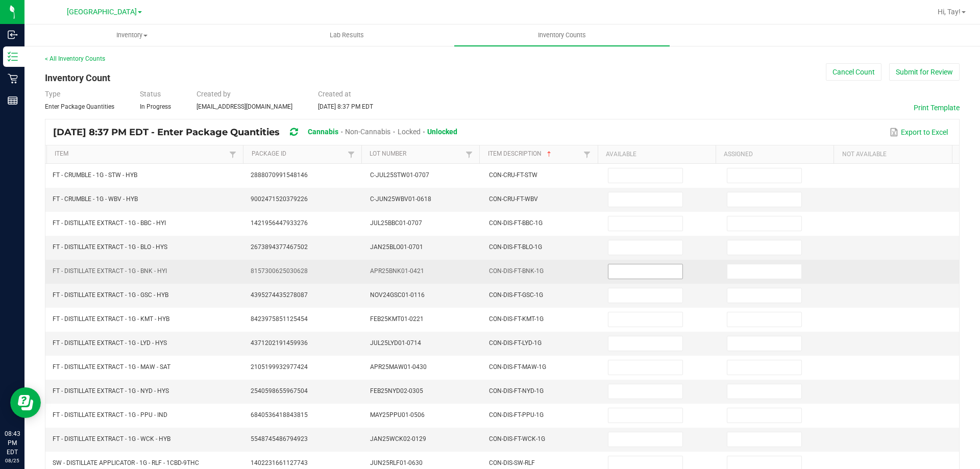
scroll to position [0, 0]
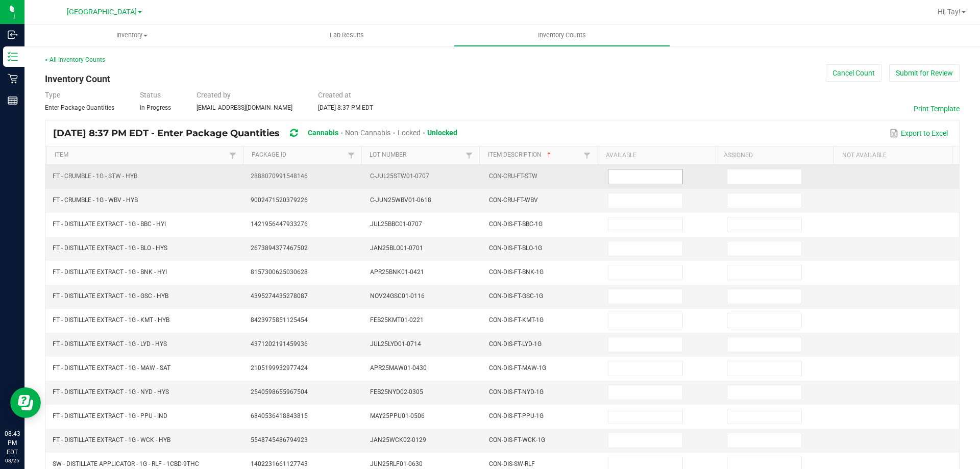
click at [635, 181] on input at bounding box center [644, 176] width 73 height 14
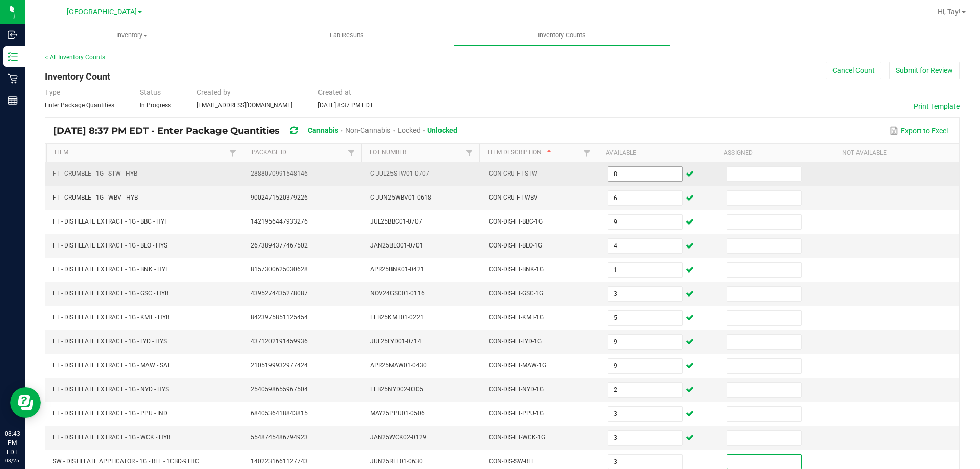
scroll to position [212, 0]
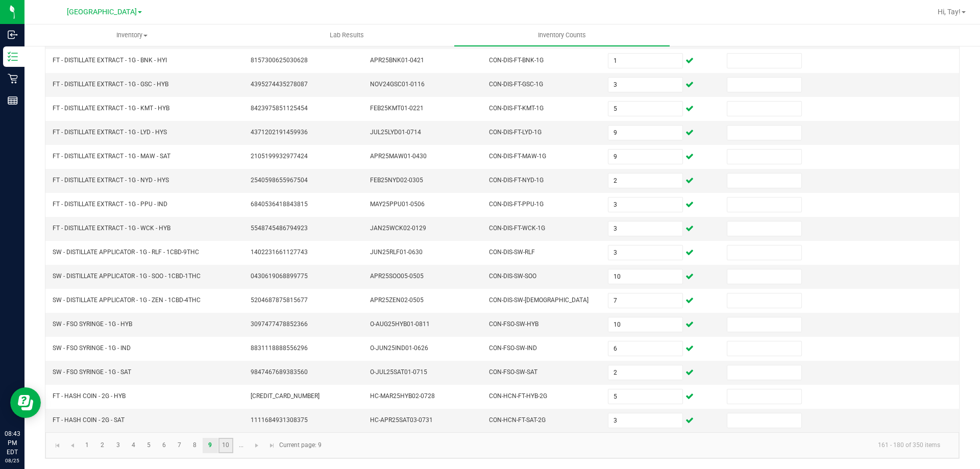
click at [225, 448] on link "10" at bounding box center [225, 445] width 15 height 15
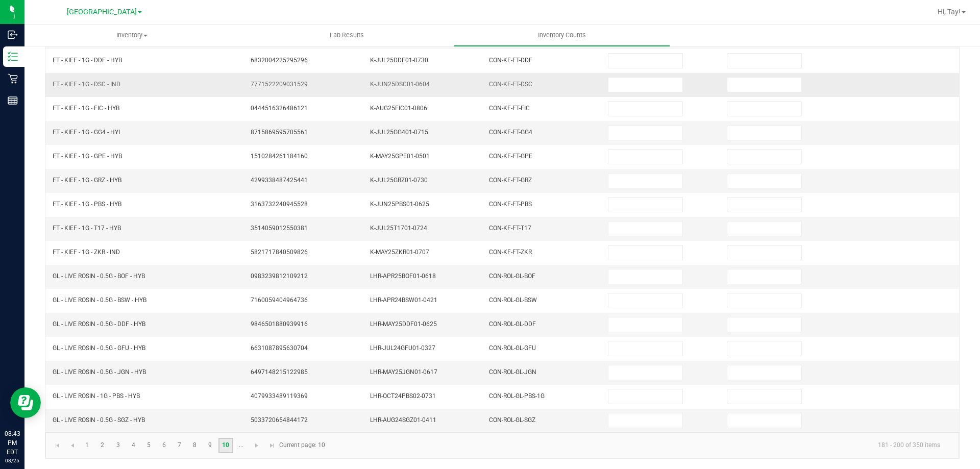
scroll to position [0, 0]
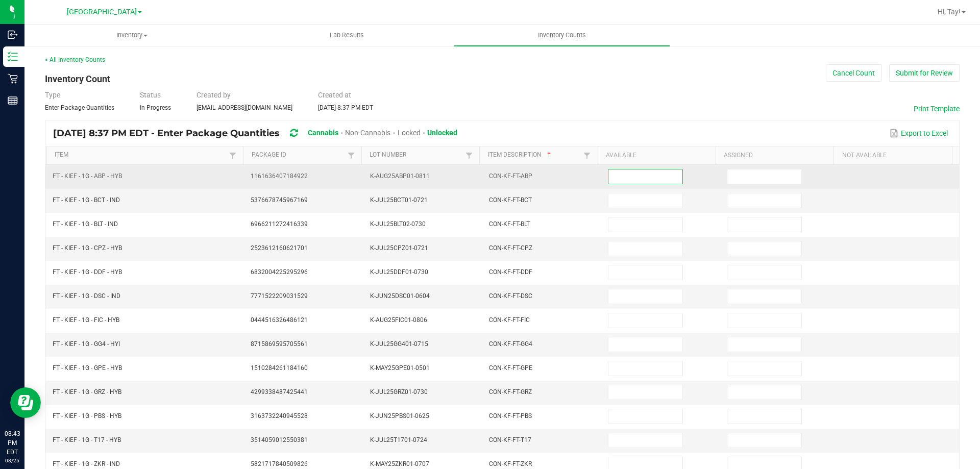
click at [619, 179] on input at bounding box center [644, 176] width 73 height 14
click at [634, 174] on input "8" at bounding box center [644, 176] width 73 height 14
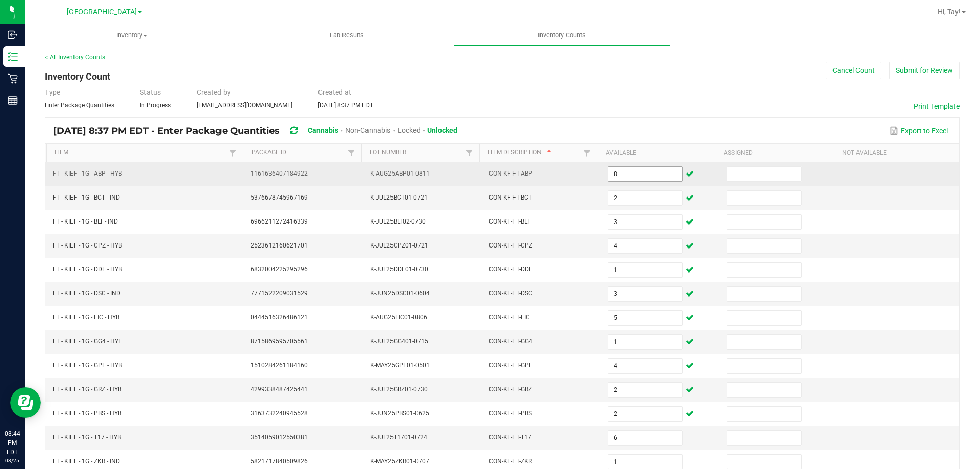
scroll to position [212, 0]
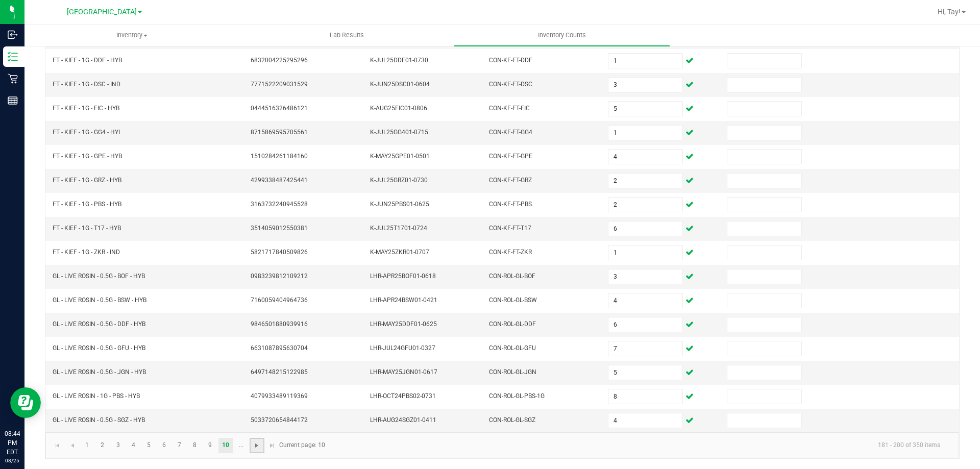
click at [254, 447] on span "Go to the next page" at bounding box center [257, 445] width 8 height 8
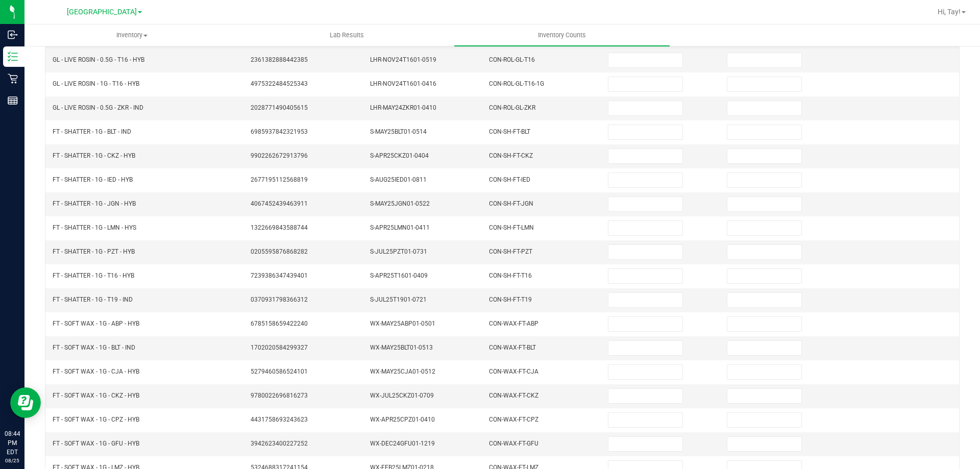
scroll to position [8, 0]
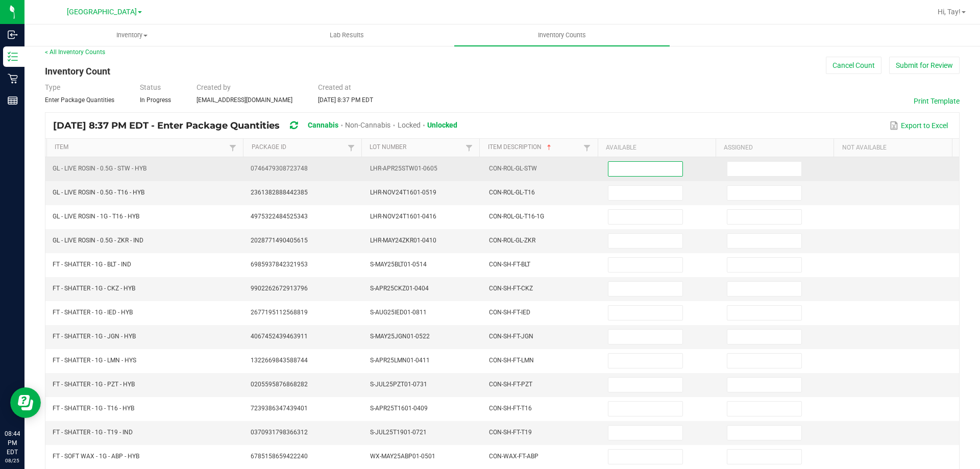
click at [608, 171] on input at bounding box center [644, 169] width 73 height 14
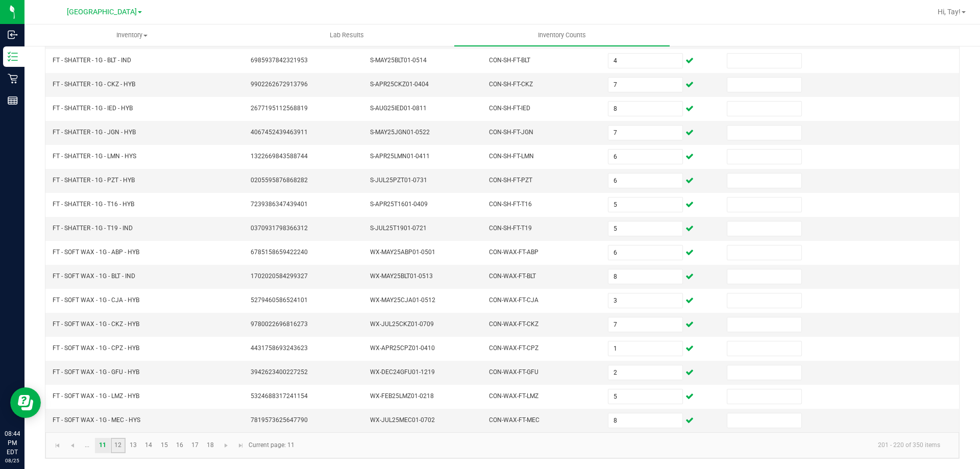
click at [122, 445] on link "12" at bounding box center [118, 445] width 15 height 15
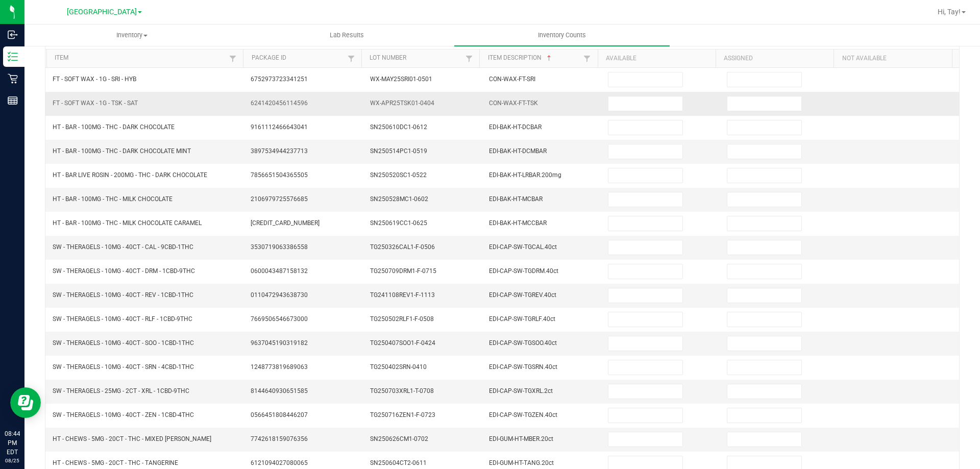
scroll to position [0, 0]
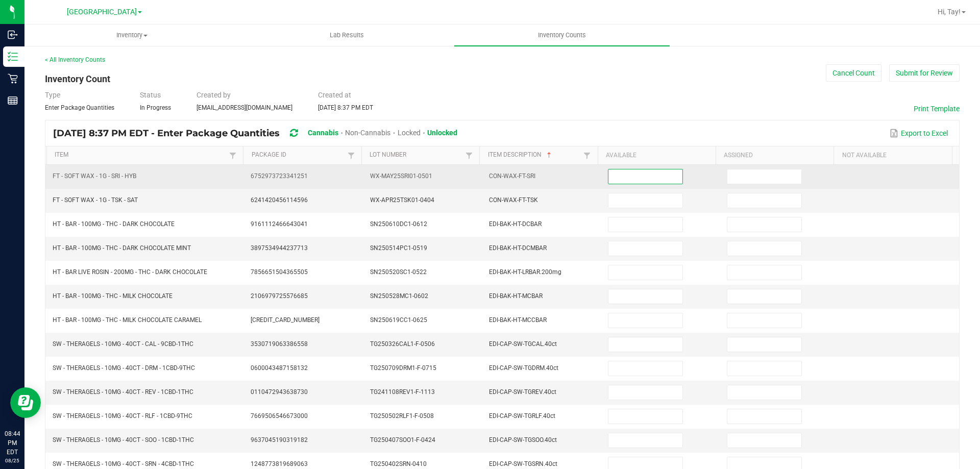
click at [616, 176] on input at bounding box center [644, 176] width 73 height 14
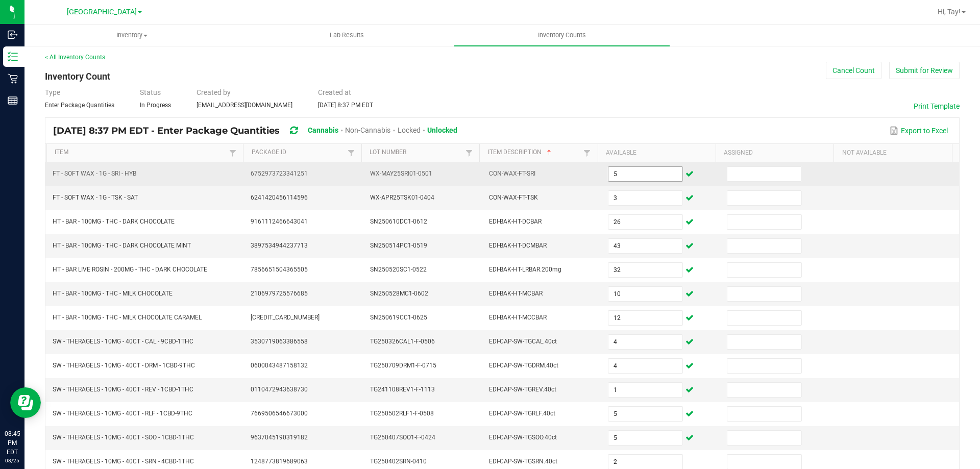
scroll to position [216, 0]
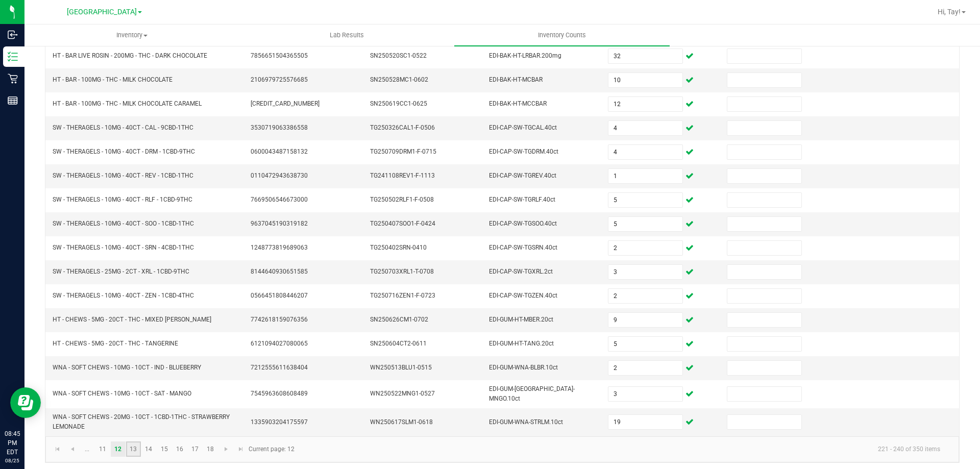
click at [128, 446] on link "13" at bounding box center [133, 448] width 15 height 15
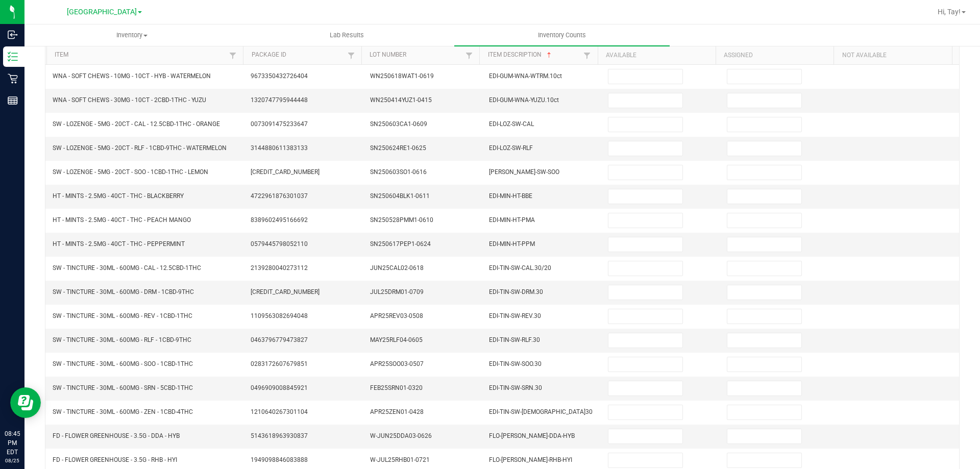
scroll to position [8, 0]
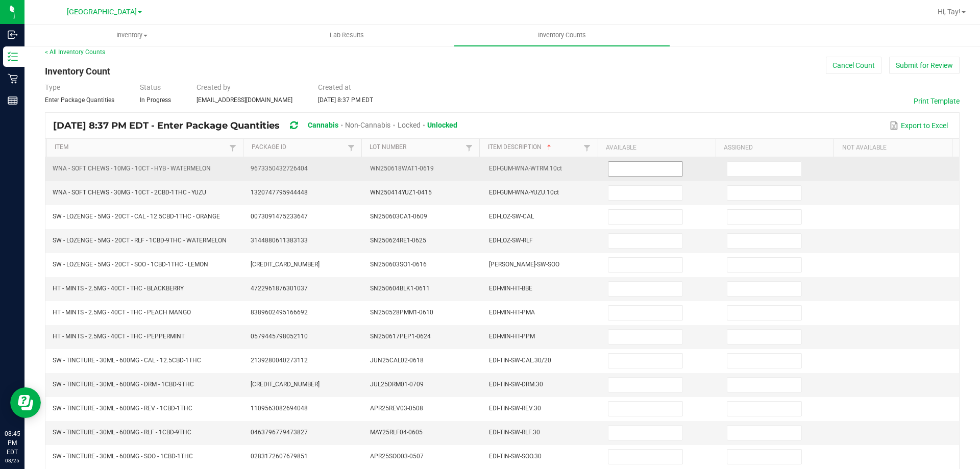
click at [640, 165] on input at bounding box center [644, 169] width 73 height 14
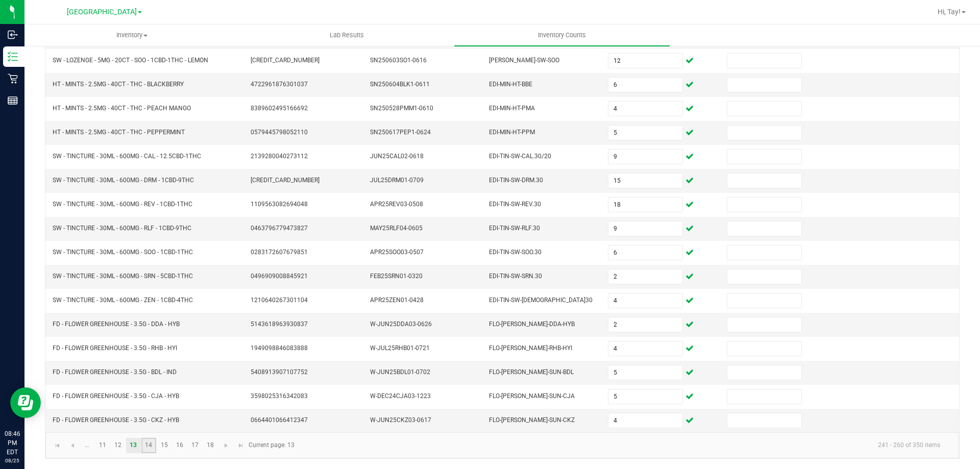
click at [150, 444] on link "14" at bounding box center [148, 445] width 15 height 15
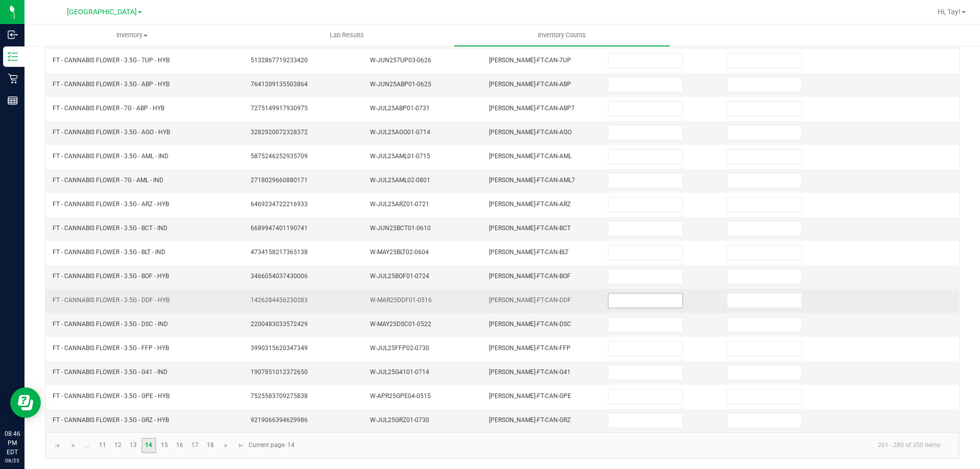
scroll to position [8, 0]
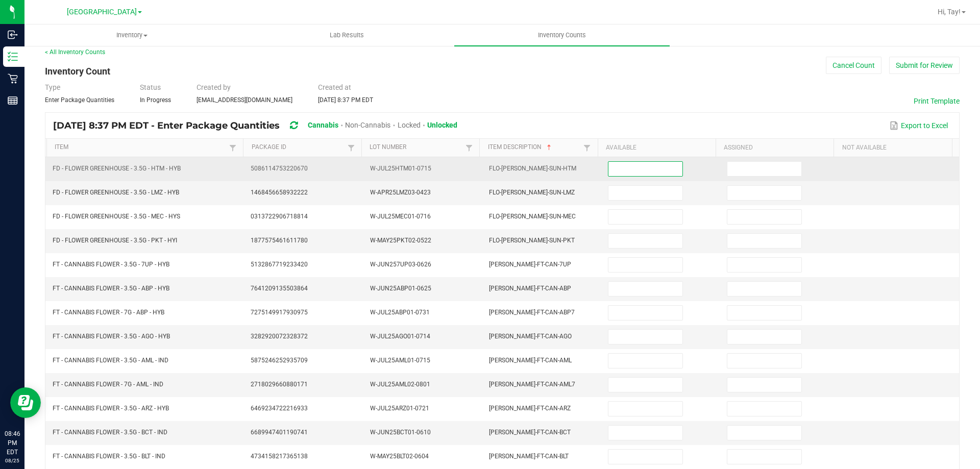
click at [641, 169] on input at bounding box center [644, 169] width 73 height 14
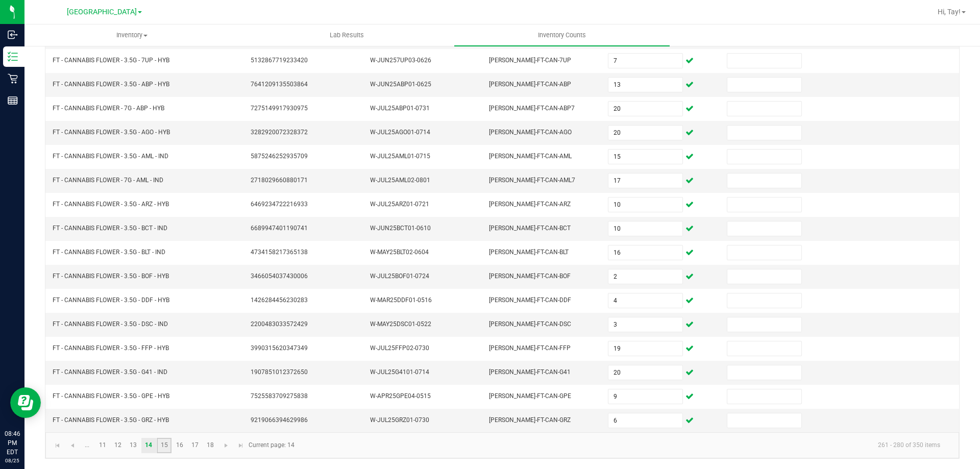
click at [167, 446] on link "15" at bounding box center [164, 445] width 15 height 15
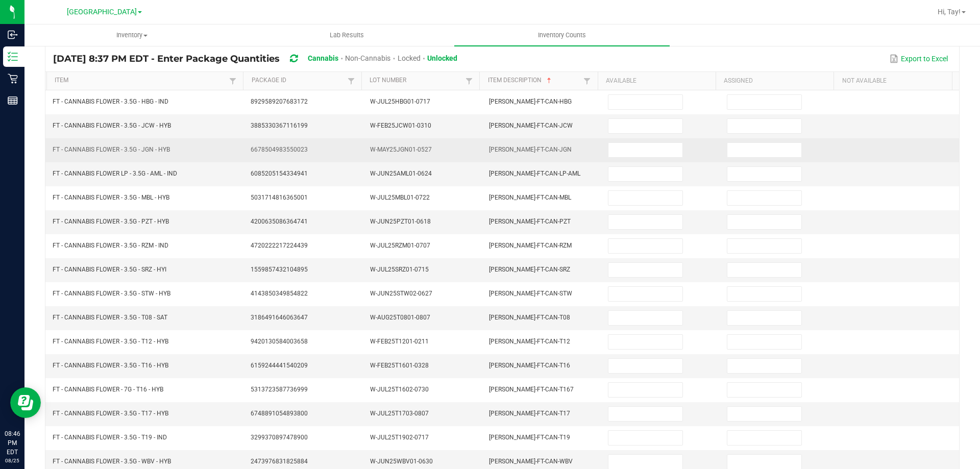
scroll to position [0, 0]
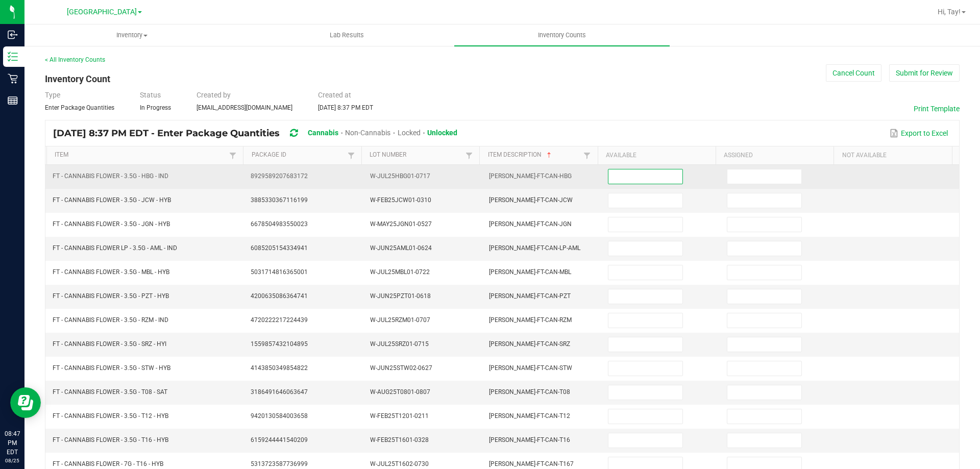
click at [624, 179] on input at bounding box center [644, 176] width 73 height 14
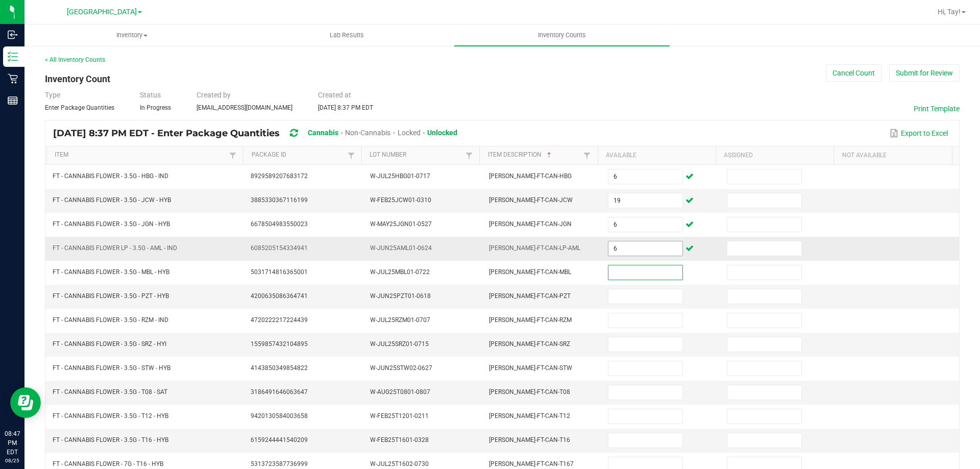
click at [650, 251] on input "6" at bounding box center [644, 248] width 73 height 14
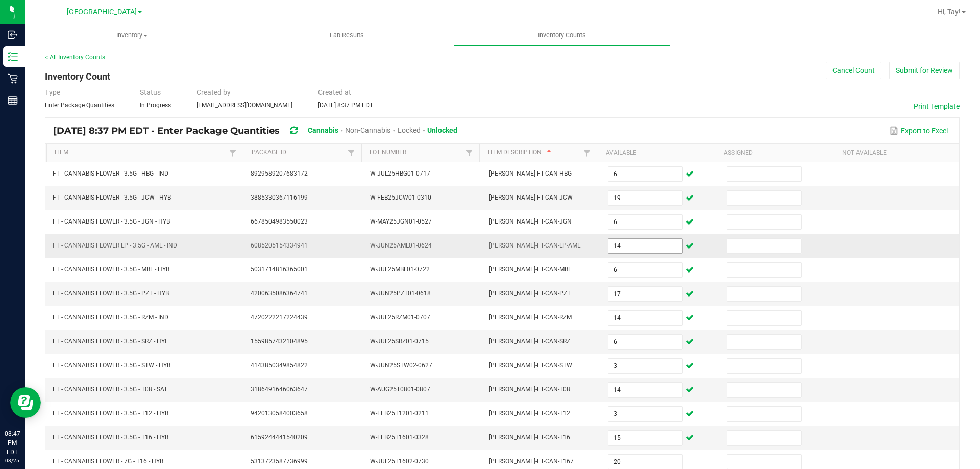
scroll to position [212, 0]
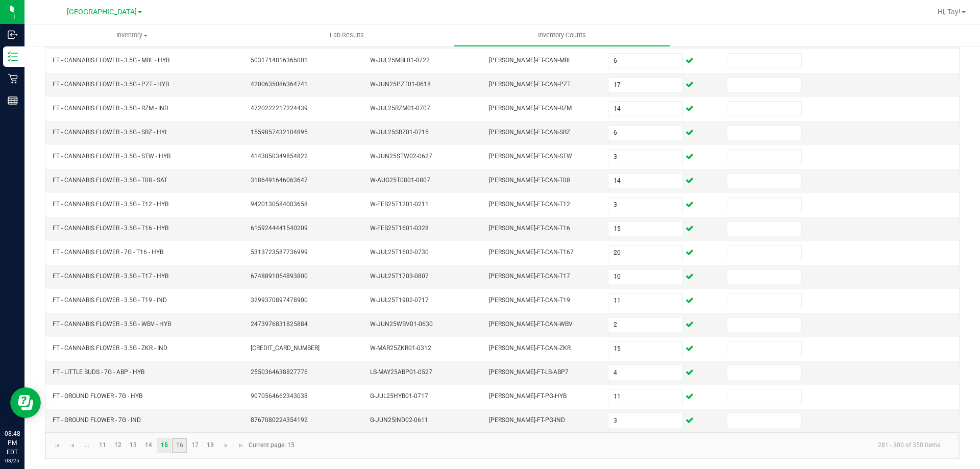
click at [176, 446] on link "16" at bounding box center [179, 445] width 15 height 15
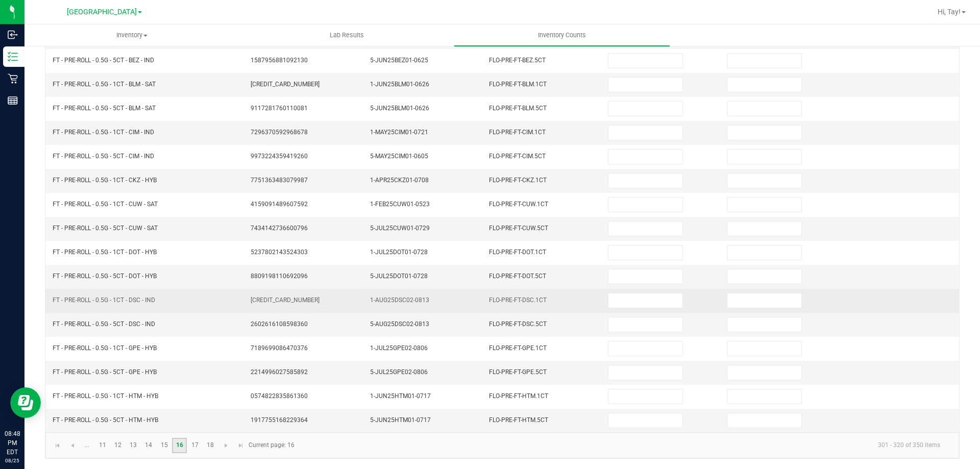
scroll to position [0, 0]
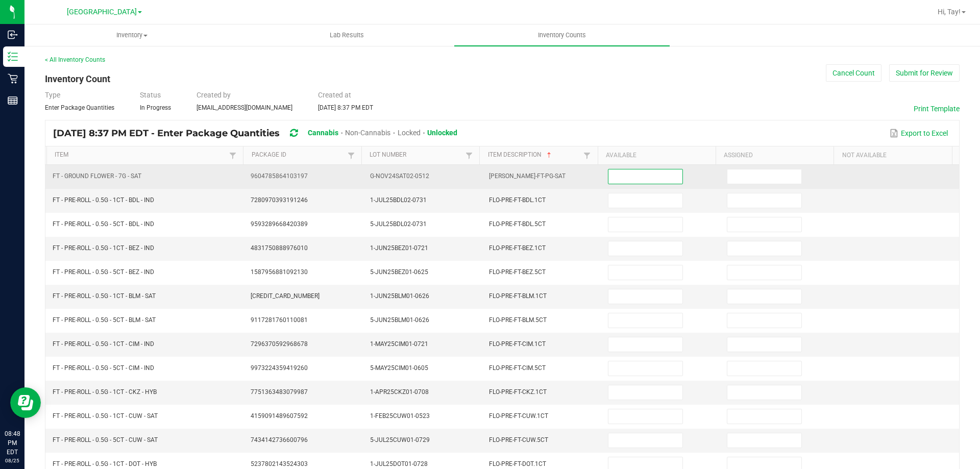
click at [609, 171] on input at bounding box center [644, 176] width 73 height 14
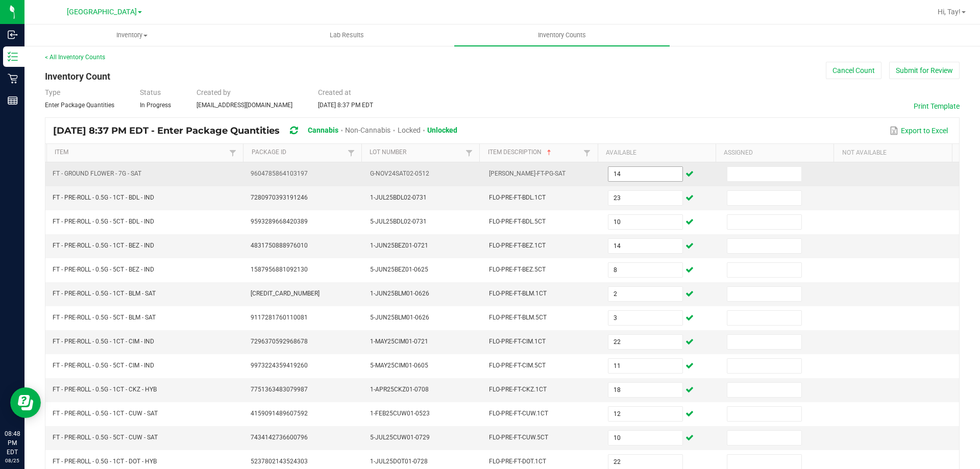
scroll to position [212, 0]
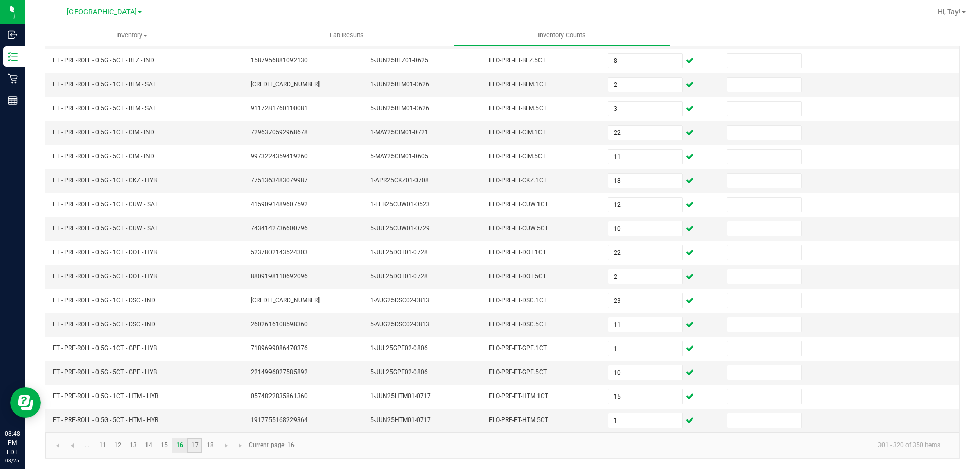
click at [193, 439] on link "17" at bounding box center [194, 445] width 15 height 15
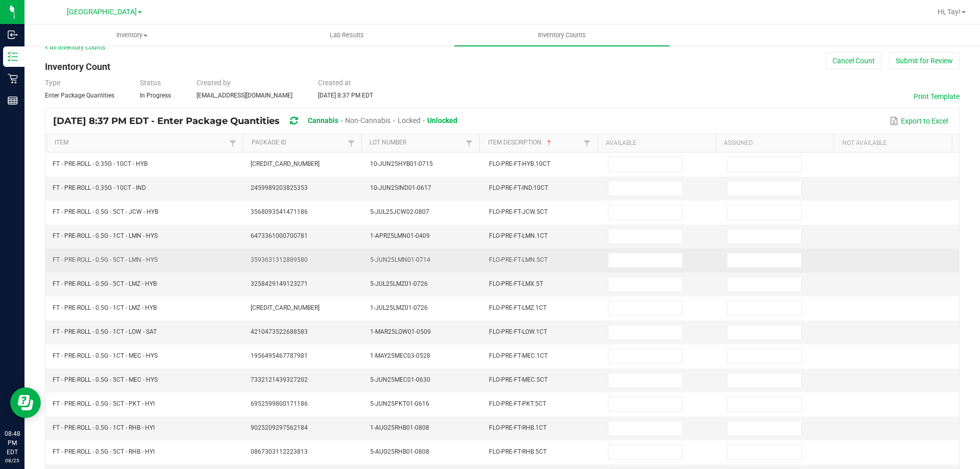
scroll to position [0, 0]
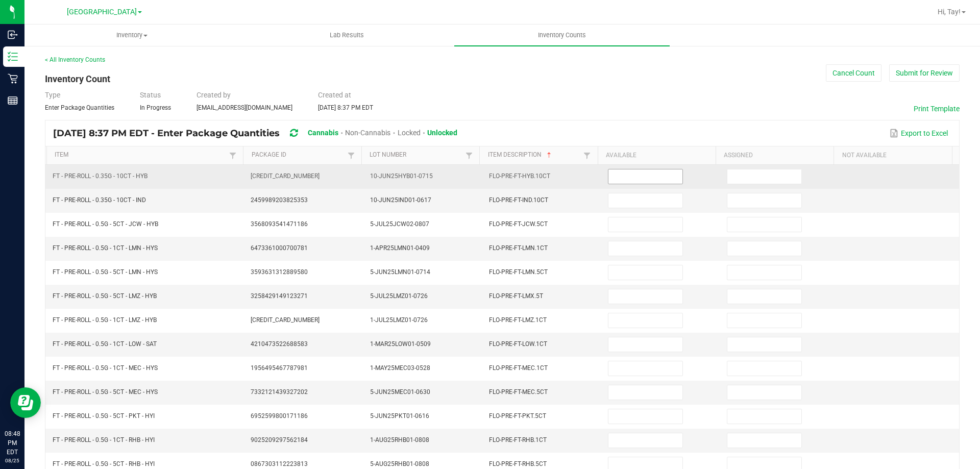
click at [651, 179] on input at bounding box center [644, 176] width 73 height 14
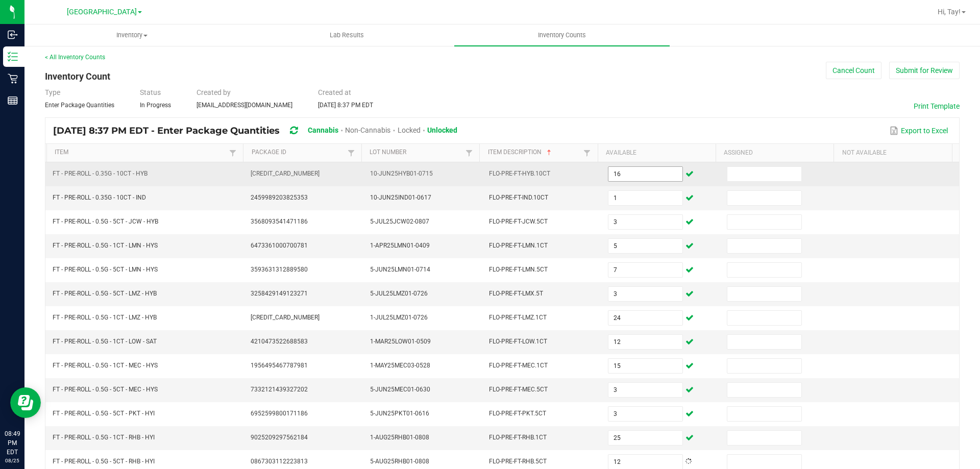
scroll to position [212, 0]
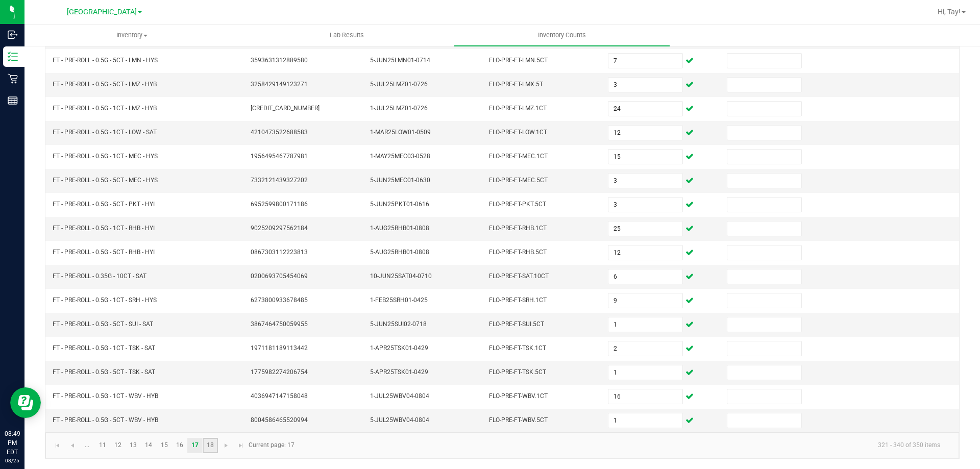
click at [205, 443] on link "18" at bounding box center [210, 445] width 15 height 15
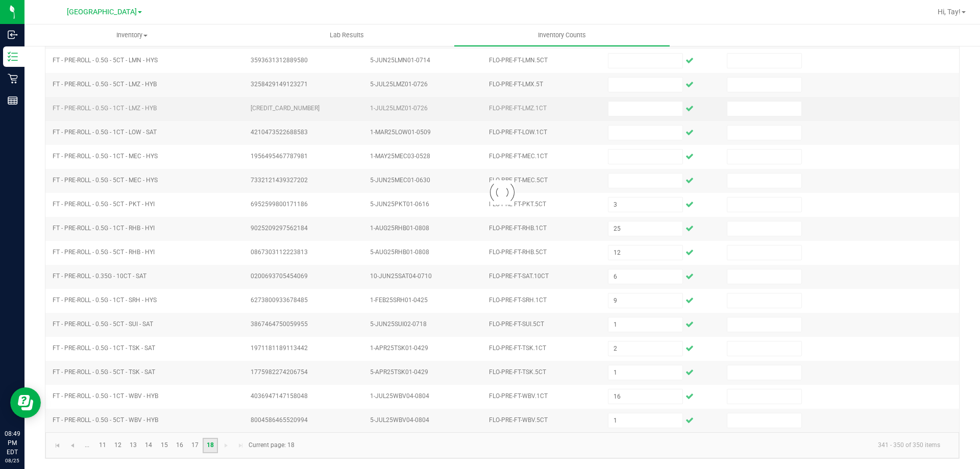
scroll to position [0, 0]
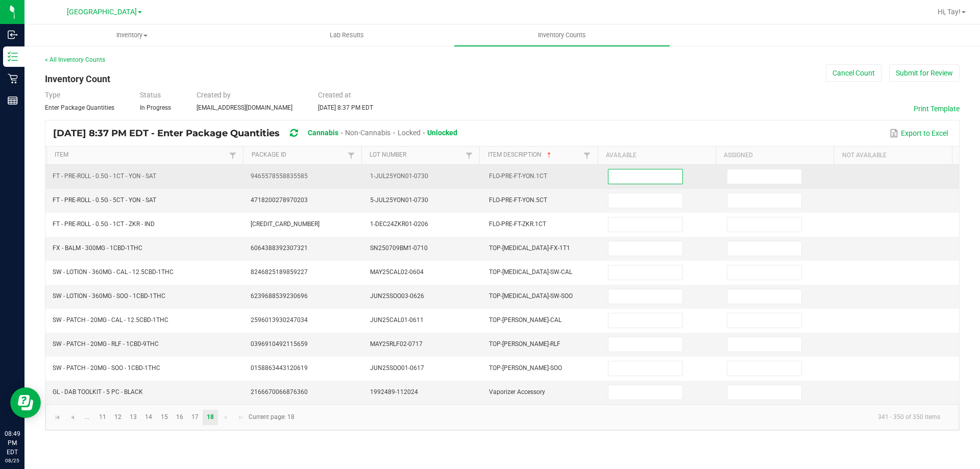
click at [609, 177] on input at bounding box center [644, 176] width 73 height 14
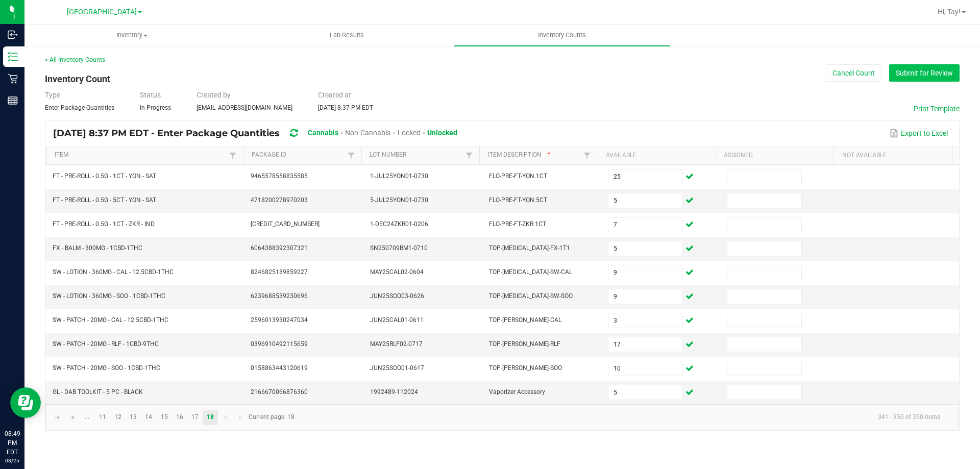
click at [923, 79] on button "Submit for Review" at bounding box center [924, 72] width 70 height 17
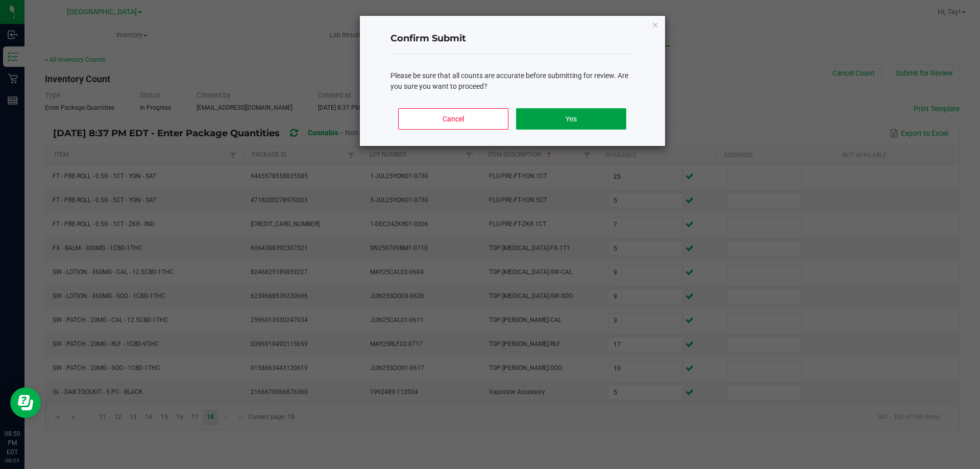
click at [591, 125] on button "Yes" at bounding box center [571, 118] width 110 height 21
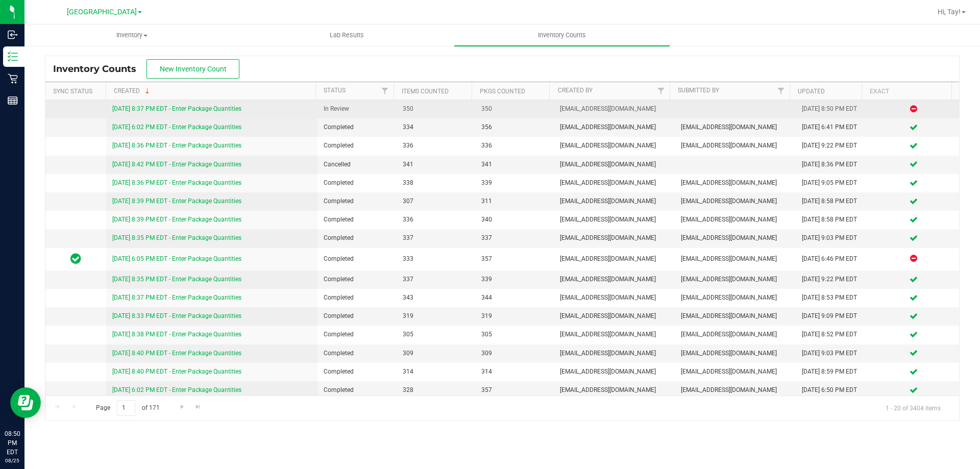
click at [241, 109] on link "[DATE] 8:37 PM EDT - Enter Package Quantities" at bounding box center [176, 108] width 129 height 7
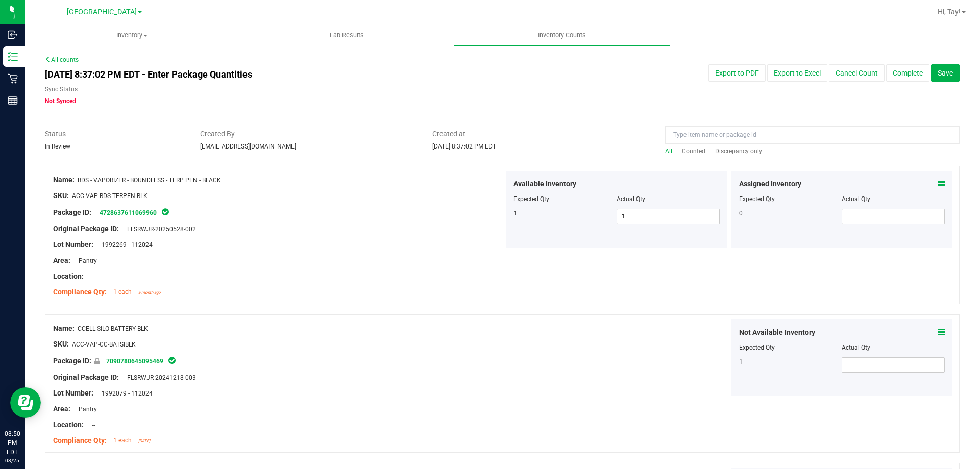
click at [731, 154] on span "Discrepancy only" at bounding box center [738, 150] width 47 height 7
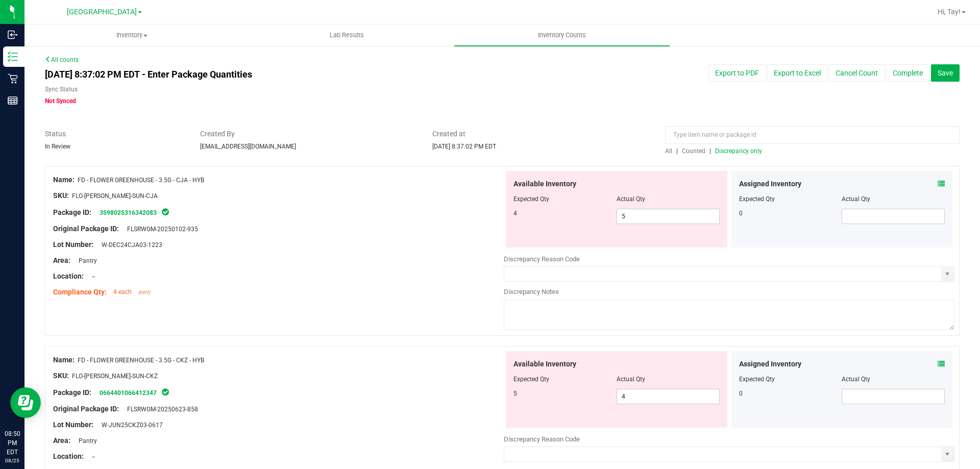
click at [349, 247] on div "Lot Number: W-DEC24CJA03-1223" at bounding box center [278, 244] width 451 height 11
click at [616, 214] on span "5 5" at bounding box center [667, 216] width 103 height 15
click at [617, 214] on input "5" at bounding box center [668, 216] width 102 height 14
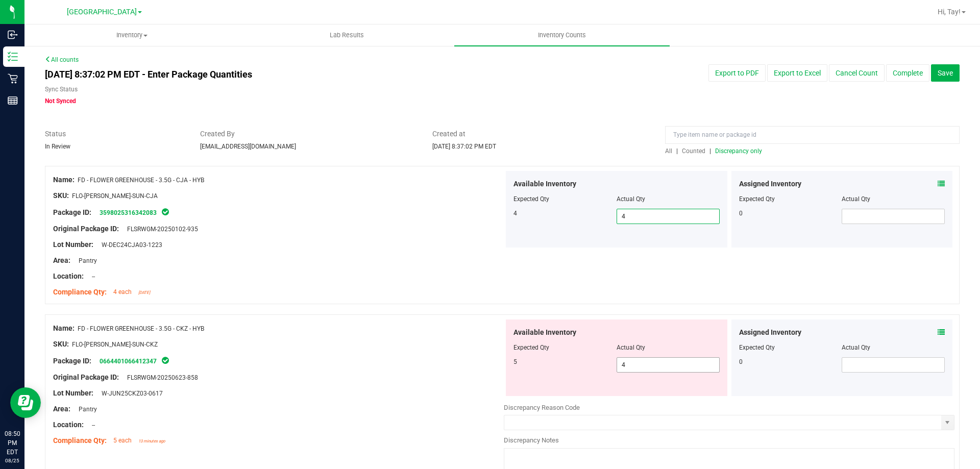
click at [676, 366] on span "4 4" at bounding box center [667, 364] width 103 height 15
click at [0, 0] on input "4" at bounding box center [0, 0] width 0 height 0
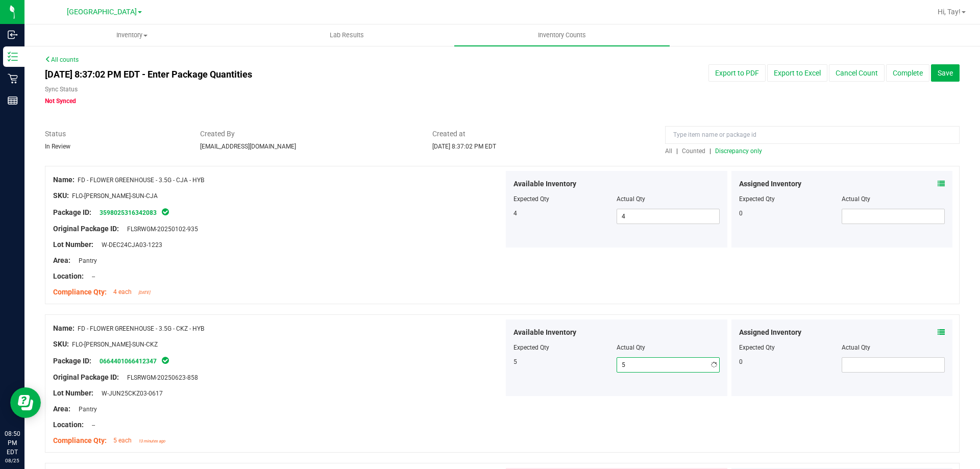
click at [476, 304] on div at bounding box center [502, 309] width 914 height 10
click at [742, 147] on span "Discrepancy only" at bounding box center [738, 150] width 47 height 7
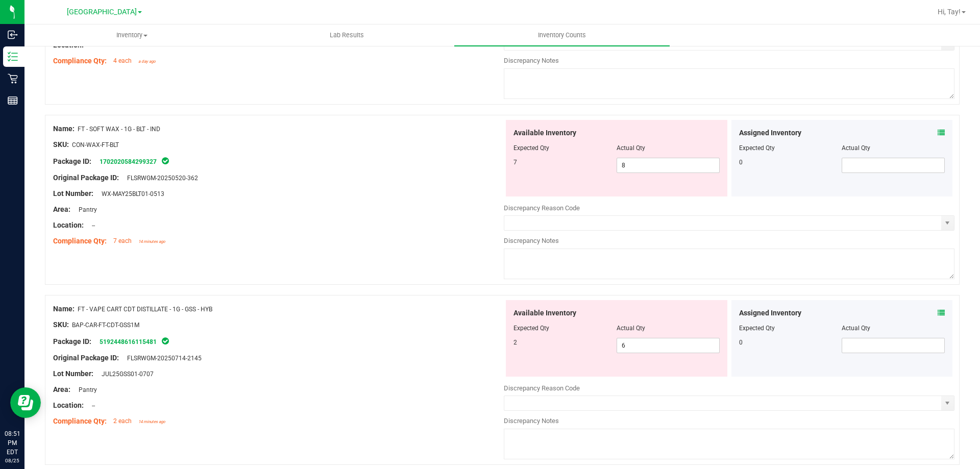
scroll to position [835, 0]
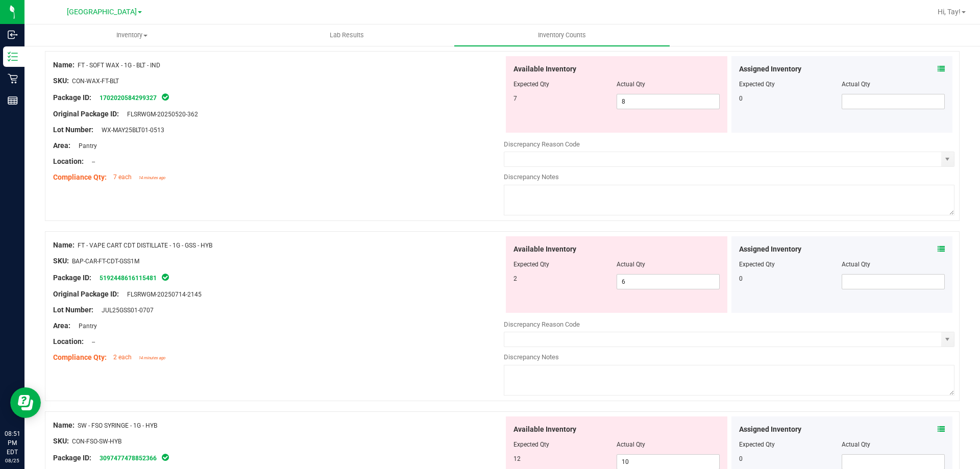
click at [294, 254] on div at bounding box center [278, 253] width 451 height 5
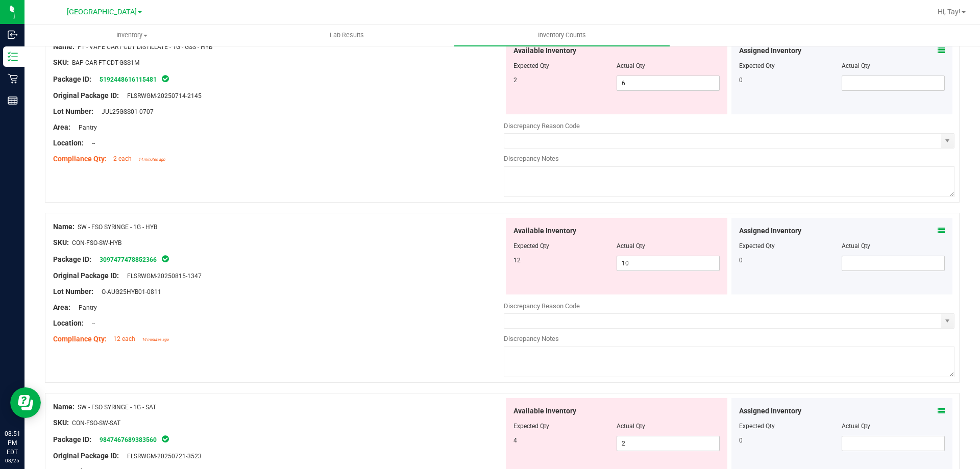
scroll to position [1039, 0]
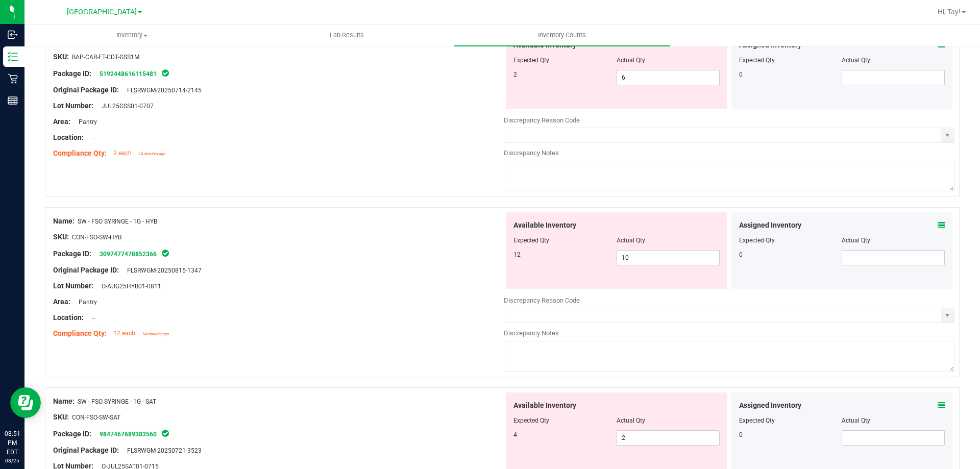
click at [307, 245] on div at bounding box center [278, 244] width 451 height 5
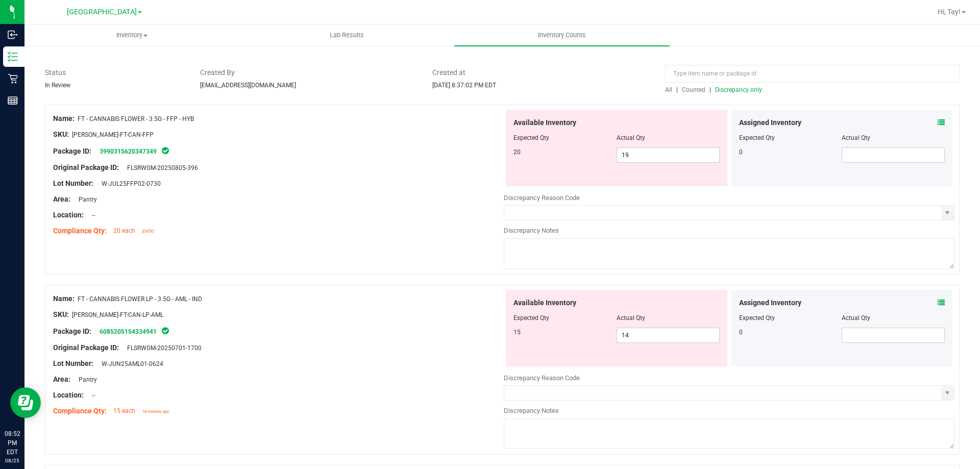
scroll to position [0, 0]
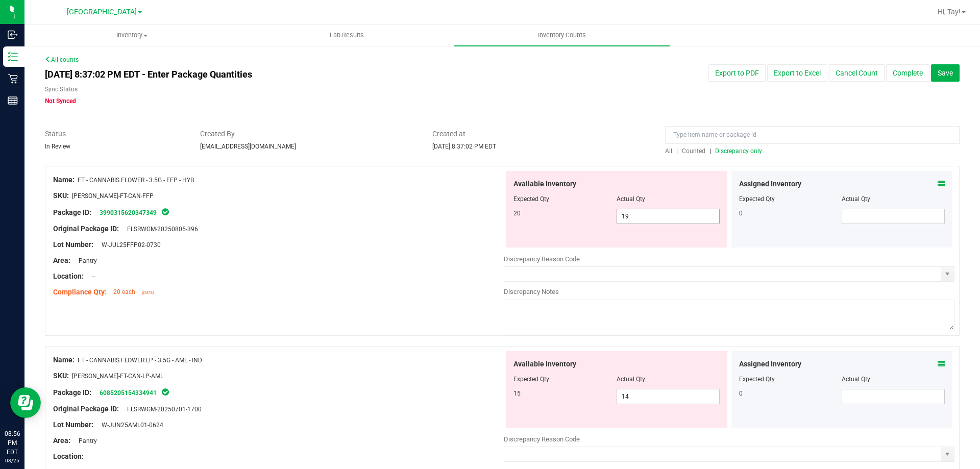
click at [638, 214] on span "19 19" at bounding box center [667, 216] width 103 height 15
click at [0, 0] on input "19" at bounding box center [0, 0] width 0 height 0
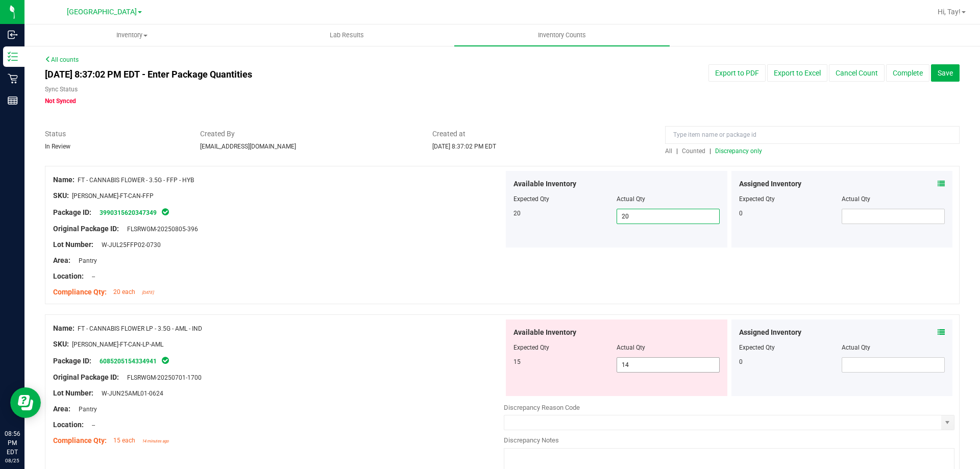
click at [619, 371] on span "14 14" at bounding box center [667, 364] width 103 height 15
click at [619, 371] on input "14" at bounding box center [668, 365] width 102 height 14
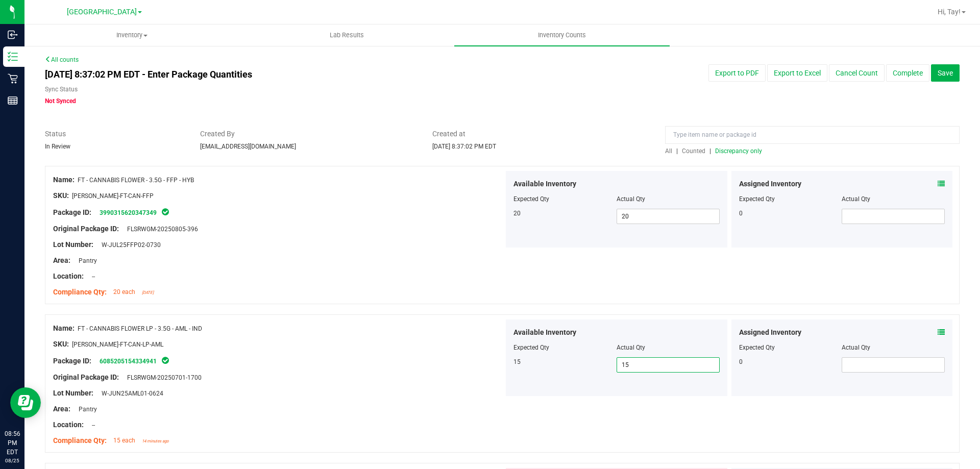
click at [484, 338] on div at bounding box center [278, 336] width 451 height 5
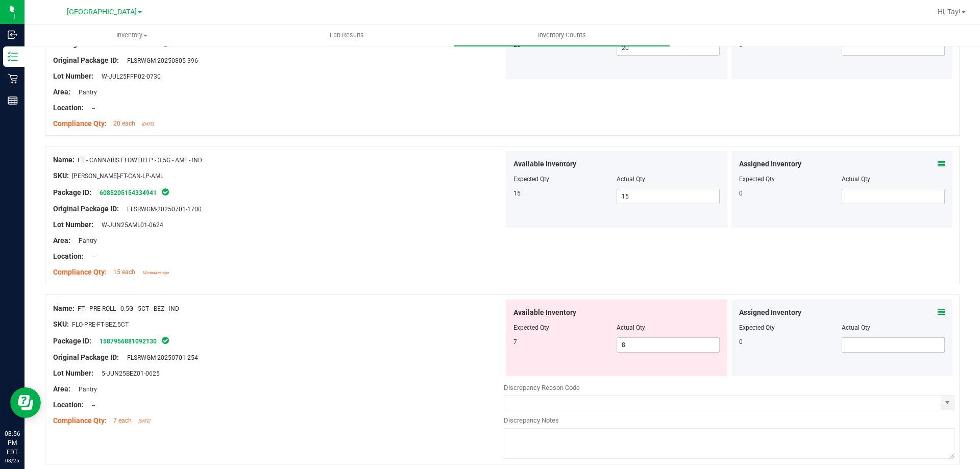
scroll to position [255, 0]
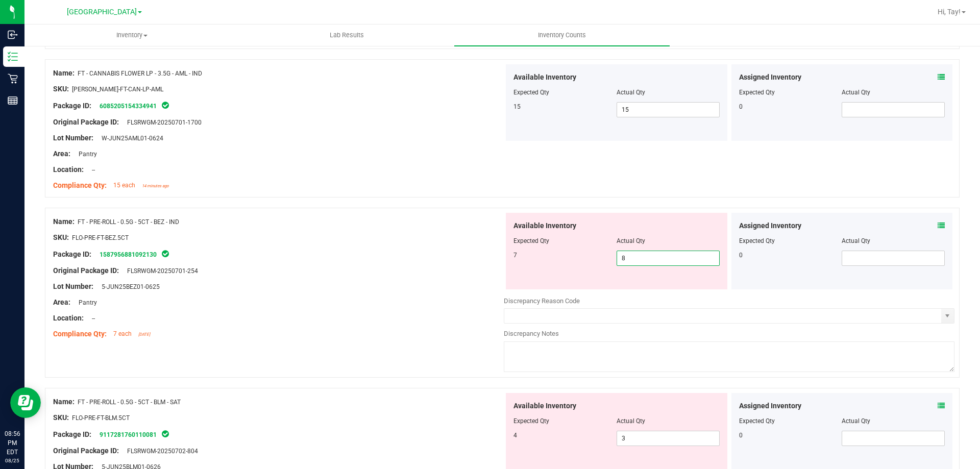
click at [630, 262] on span "8 8" at bounding box center [667, 258] width 103 height 15
click at [630, 262] on input "8" at bounding box center [668, 258] width 102 height 14
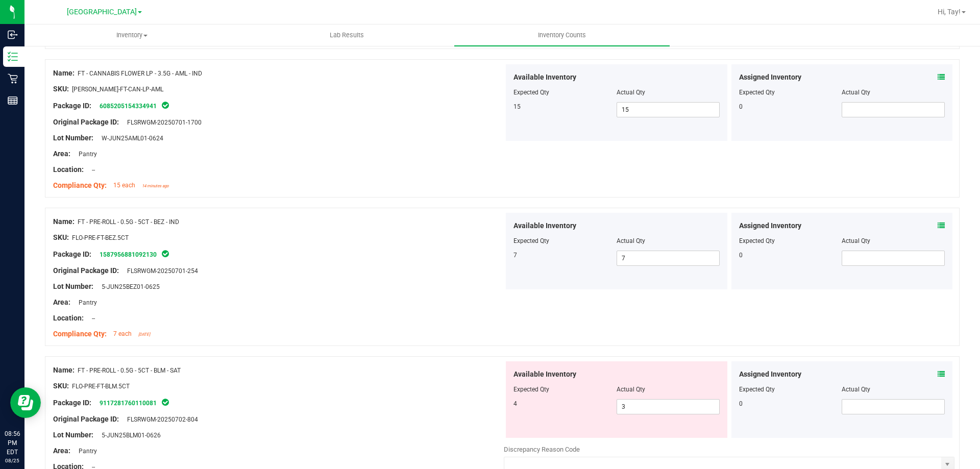
click at [379, 310] on div at bounding box center [278, 310] width 451 height 5
click at [643, 406] on span "3 3" at bounding box center [667, 406] width 103 height 15
click at [643, 406] on input "3" at bounding box center [668, 407] width 102 height 14
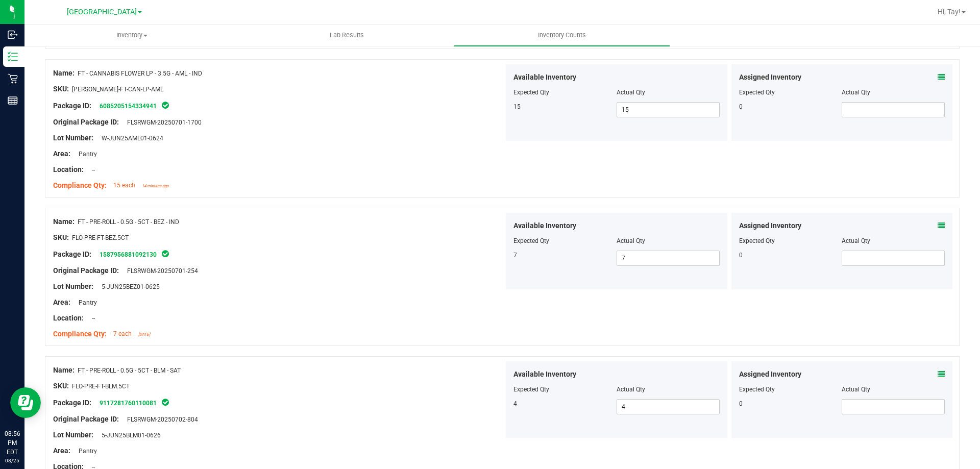
click at [504, 416] on div "Available Inventory Expected Qty Actual Qty 4 4 4" at bounding box center [617, 399] width 226 height 77
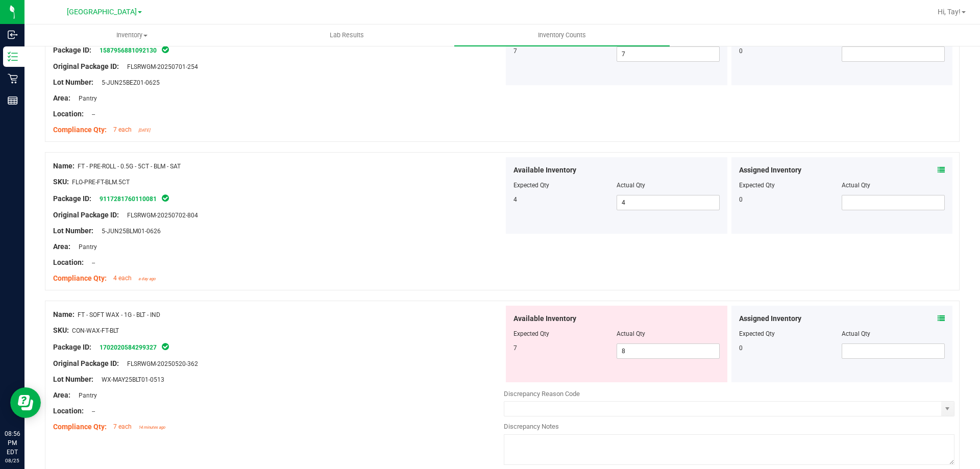
scroll to position [510, 0]
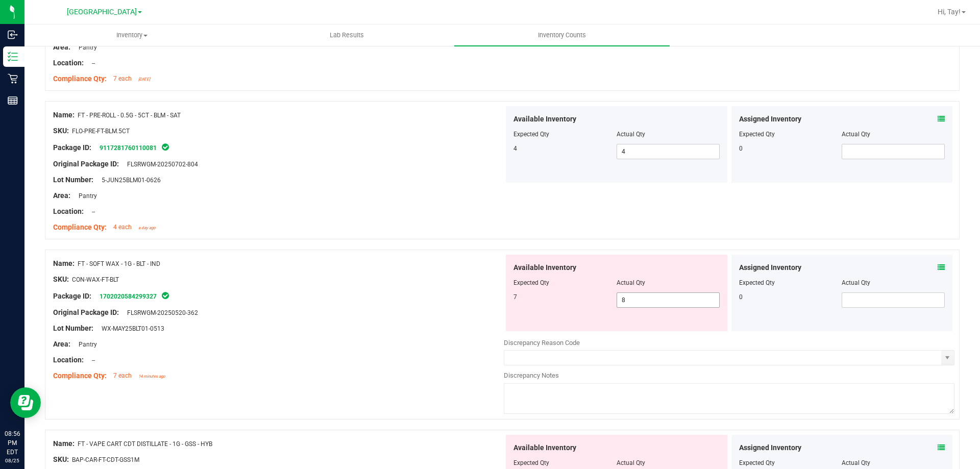
click at [644, 306] on span "8 8" at bounding box center [667, 299] width 103 height 15
click at [644, 306] on input "8" at bounding box center [668, 300] width 102 height 14
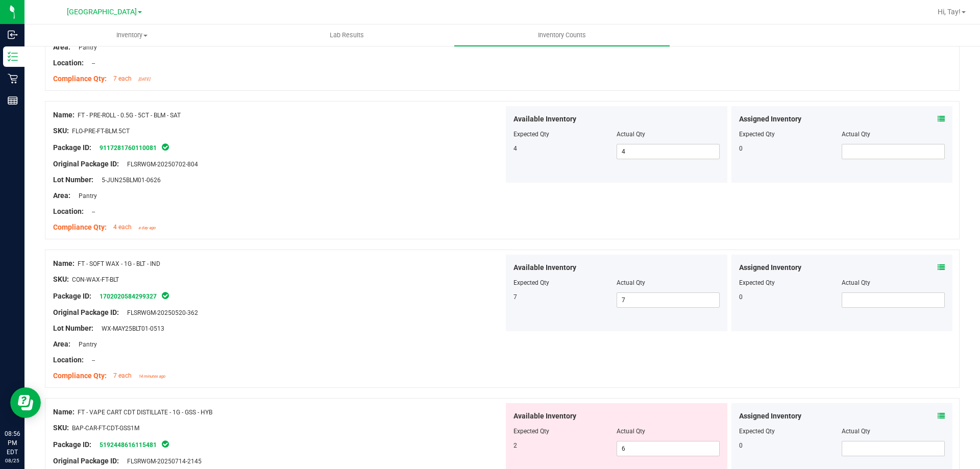
click at [514, 353] on div "Name: FT - SOFT WAX - 1G - BLT - IND SKU: CON-WAX-FT-BLT Package ID: 1702020584…" at bounding box center [502, 319] width 914 height 138
click at [620, 444] on span "6 6" at bounding box center [667, 448] width 103 height 15
click at [620, 444] on input "6" at bounding box center [668, 448] width 102 height 14
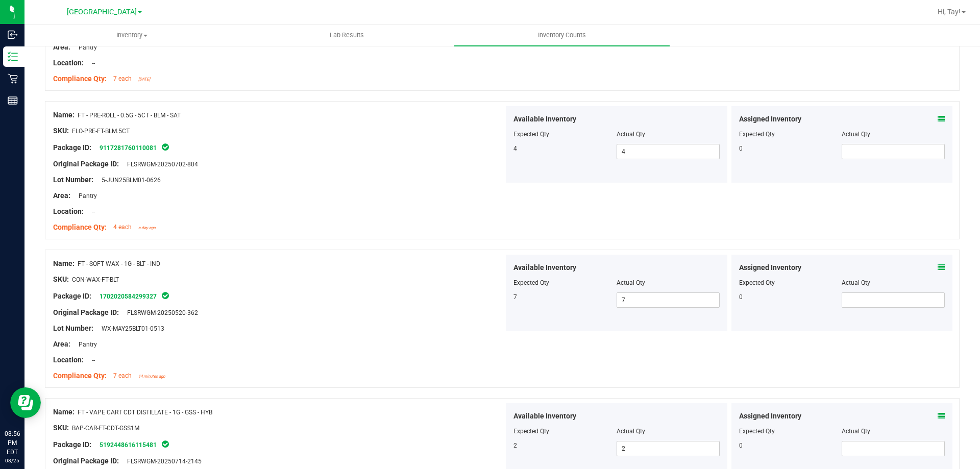
click at [382, 410] on div "Name: FT - VAPE CART CDT DISTILLATE - 1G - GSS - HYB" at bounding box center [278, 412] width 451 height 11
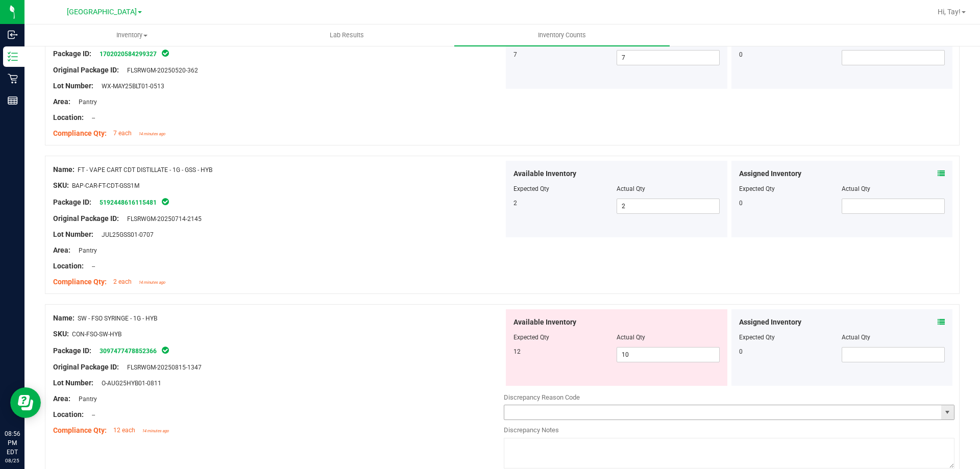
scroll to position [816, 0]
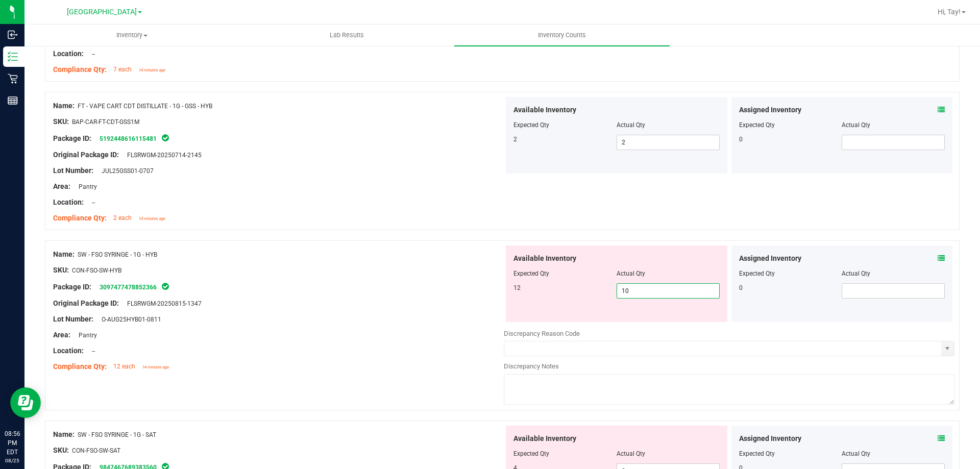
click at [646, 290] on span "10 10" at bounding box center [667, 290] width 103 height 15
click at [646, 290] on input "10" at bounding box center [668, 291] width 102 height 14
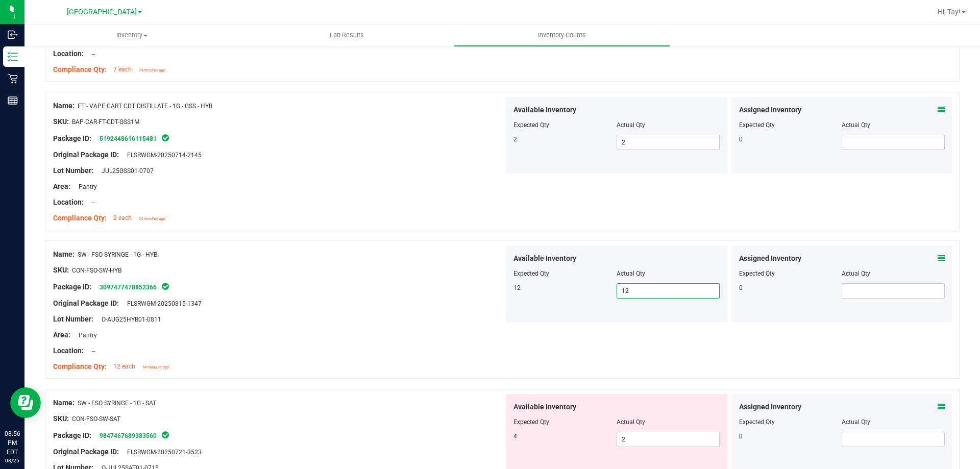
click at [441, 343] on div at bounding box center [278, 342] width 451 height 5
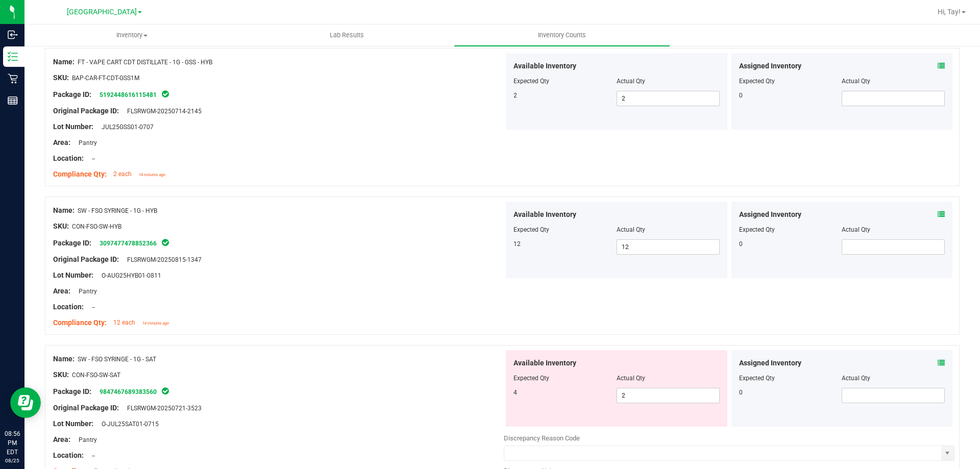
scroll to position [951, 0]
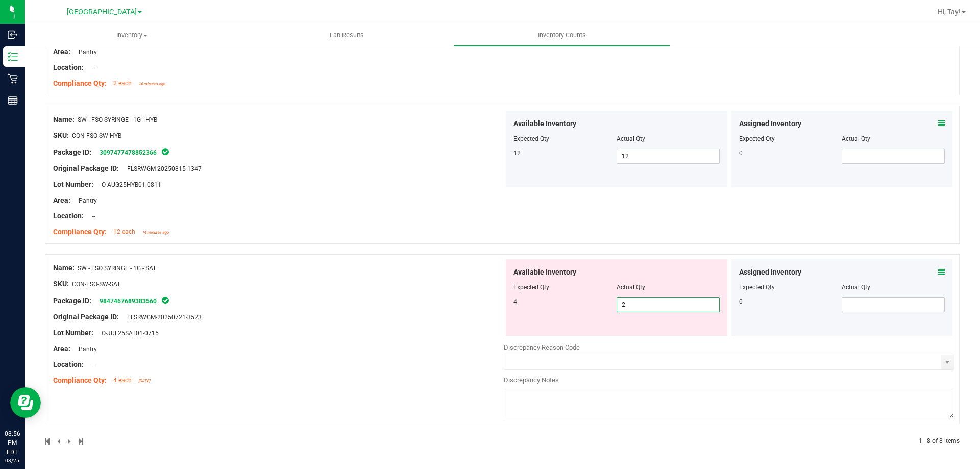
click at [656, 302] on span "2 2" at bounding box center [667, 304] width 103 height 15
click at [656, 302] on input "2" at bounding box center [668, 304] width 102 height 14
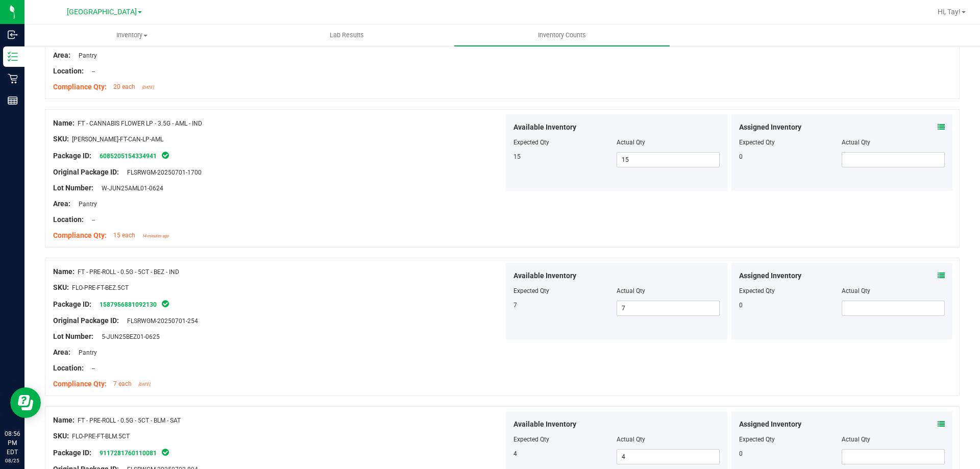
scroll to position [0, 0]
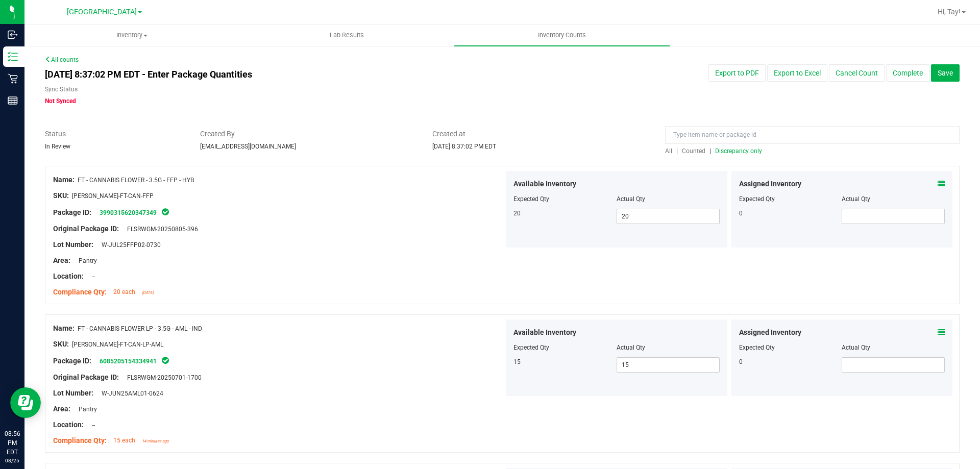
click at [727, 151] on span "Discrepancy only" at bounding box center [738, 150] width 47 height 7
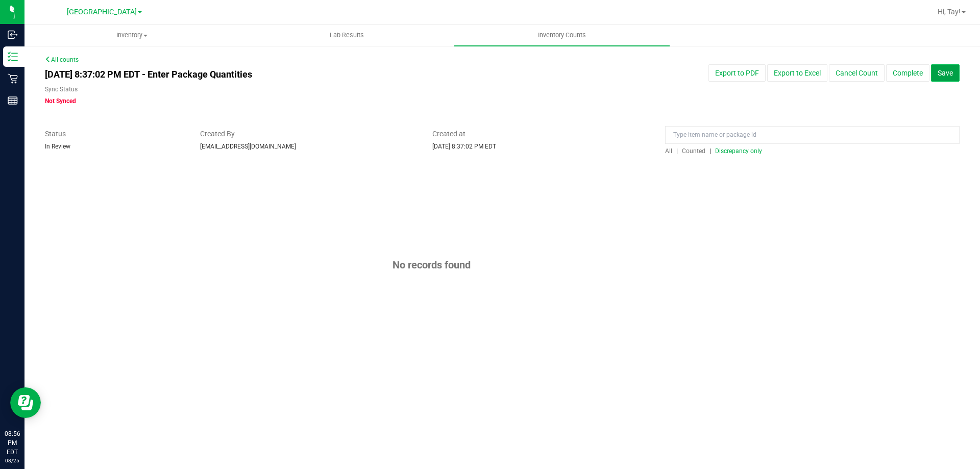
click at [940, 76] on span "Save" at bounding box center [944, 73] width 15 height 8
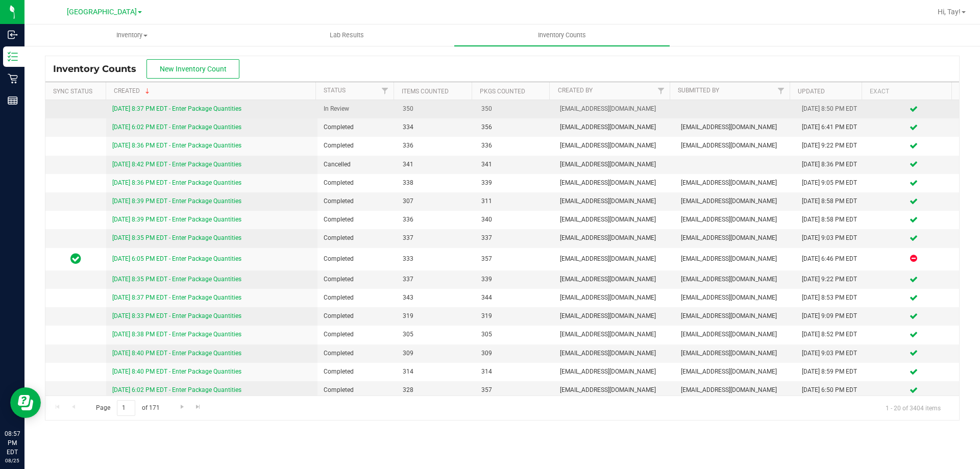
click at [227, 108] on link "[DATE] 8:37 PM EDT - Enter Package Quantities" at bounding box center [176, 108] width 129 height 7
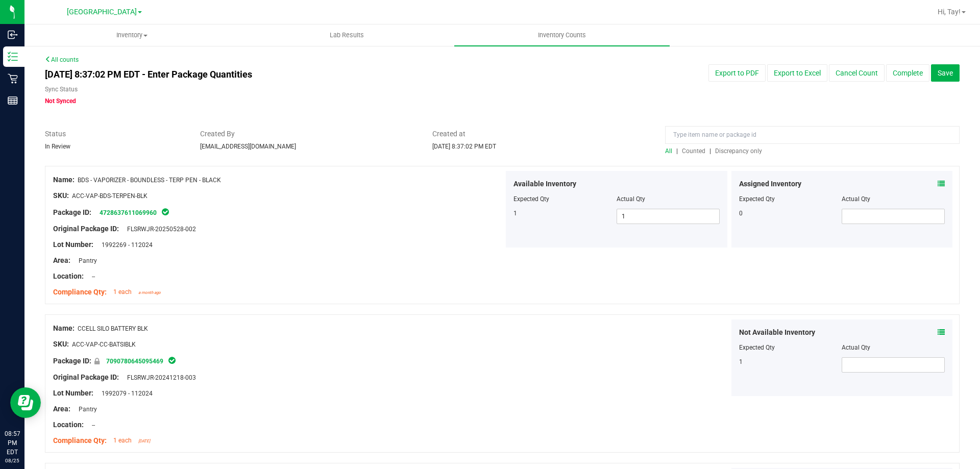
click at [729, 154] on span "Discrepancy only" at bounding box center [738, 150] width 47 height 7
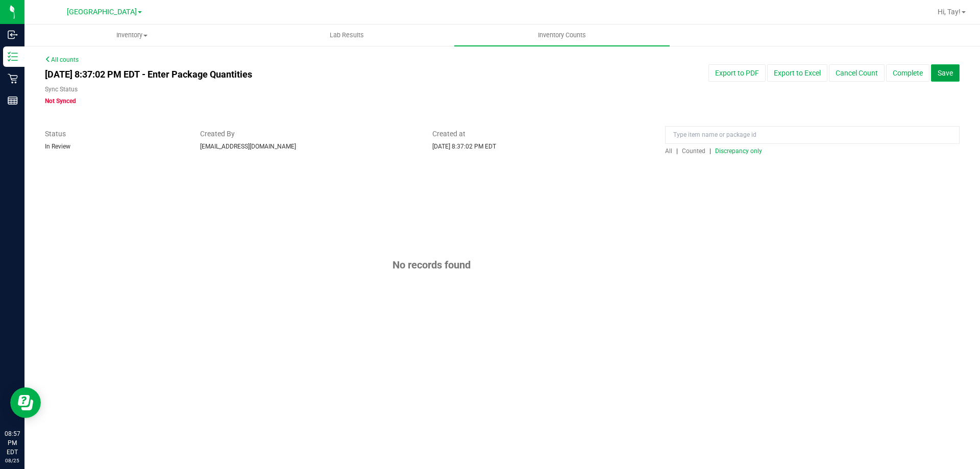
click at [938, 79] on button "Save" at bounding box center [945, 72] width 29 height 17
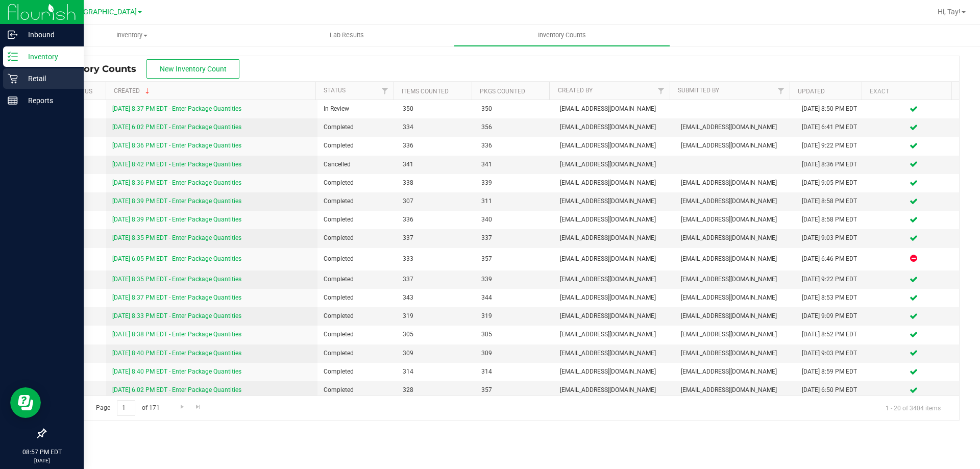
click at [44, 85] on div "Retail" at bounding box center [43, 78] width 81 height 20
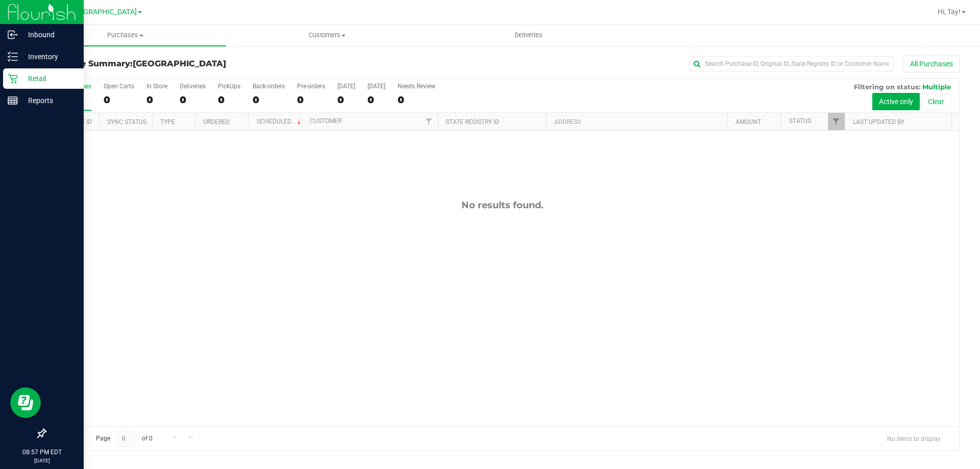
click at [487, 109] on div "All Purchases 0 Open Carts 0 In Store 0 Deliveries 0 PickUps 0 Back-orders 0 Pr…" at bounding box center [501, 96] width 913 height 34
